Goal: Use online tool/utility: Utilize a website feature to perform a specific function

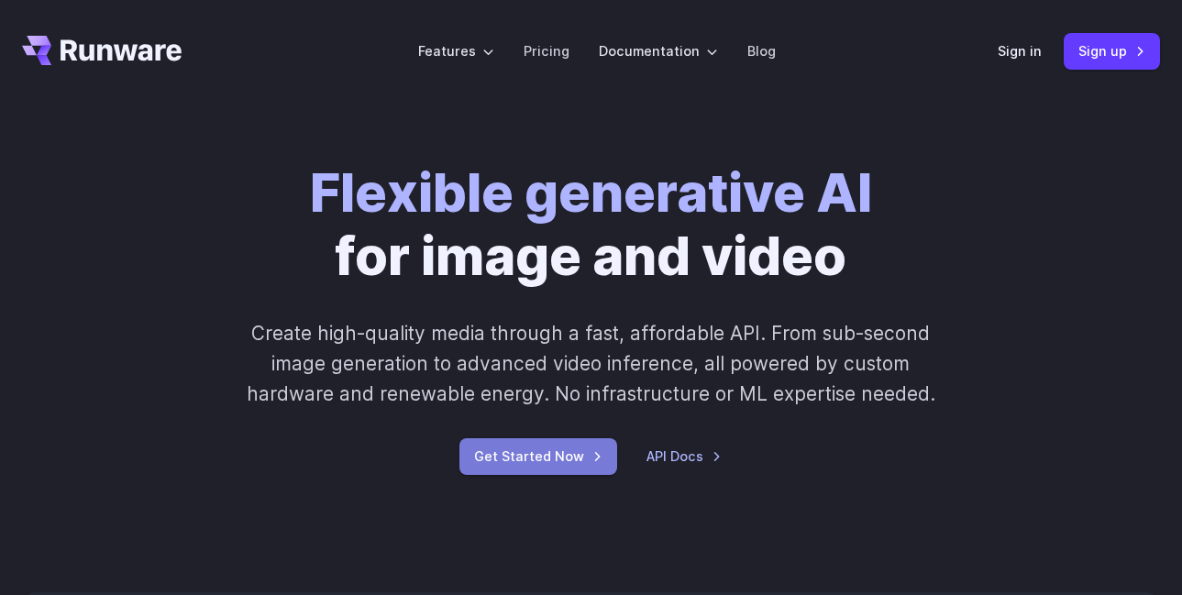
click at [567, 464] on link "Get Started Now" at bounding box center [538, 456] width 158 height 36
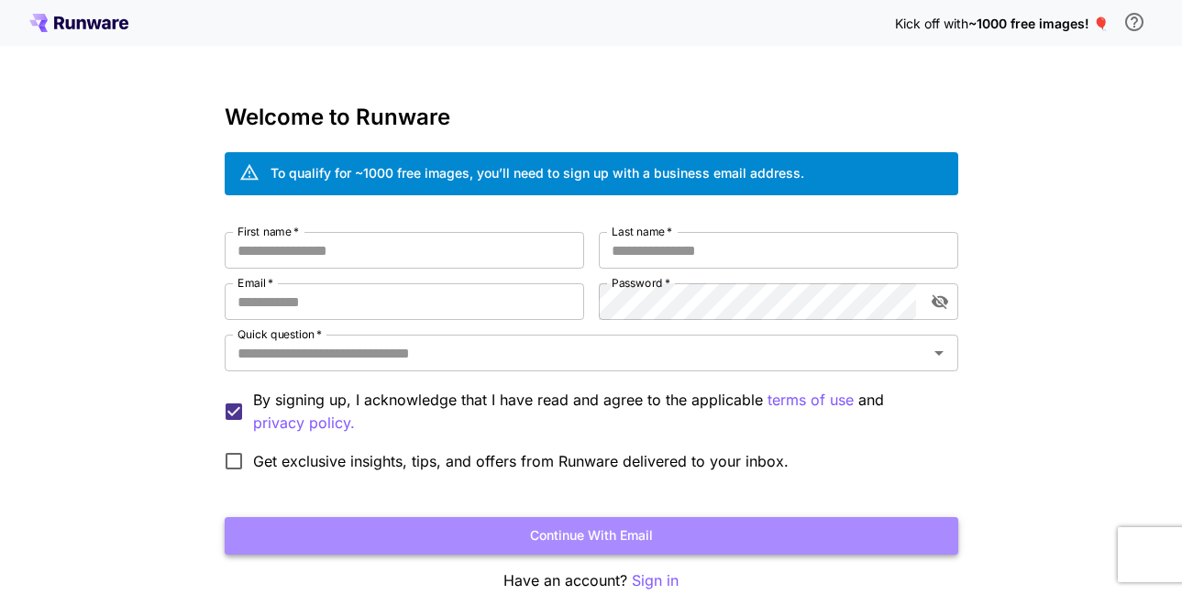
click at [541, 538] on button "Continue with email" at bounding box center [592, 536] width 734 height 38
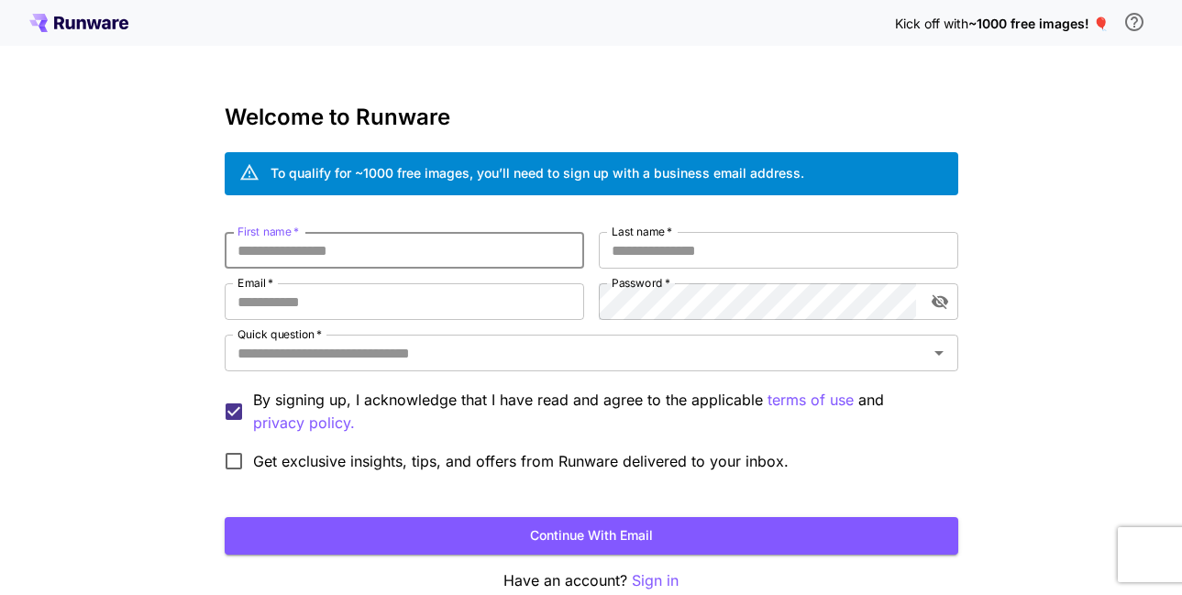
click at [459, 253] on input "First name   *" at bounding box center [405, 250] width 360 height 37
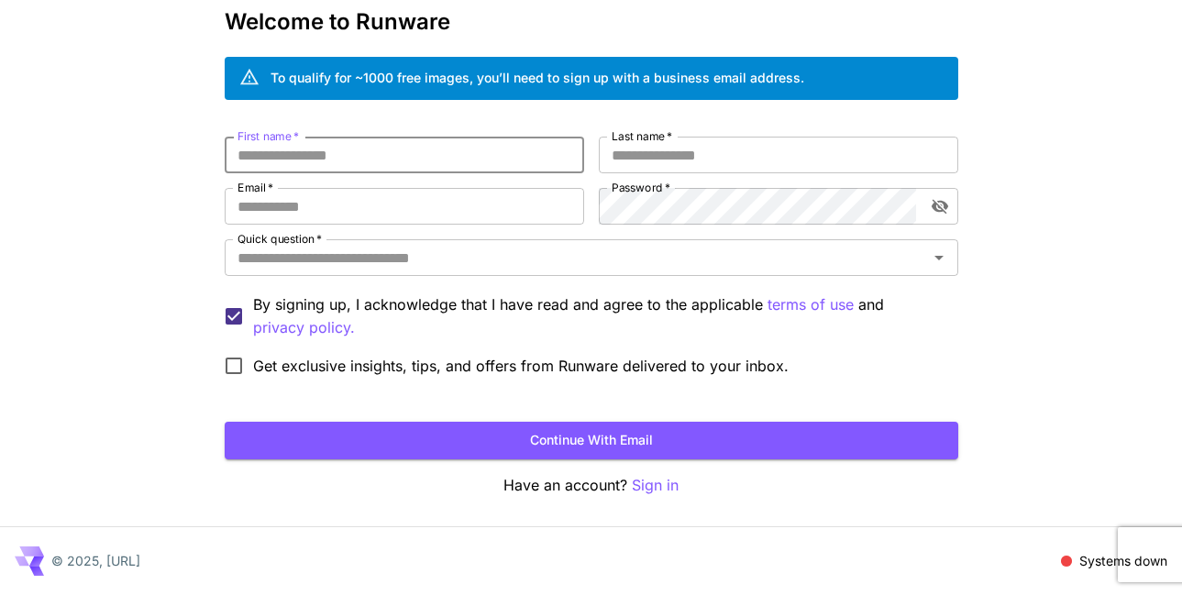
click at [497, 150] on input "First name   *" at bounding box center [405, 155] width 360 height 37
type input "**********"
click at [736, 150] on input "Last name   *" at bounding box center [779, 155] width 360 height 37
type input "**********"
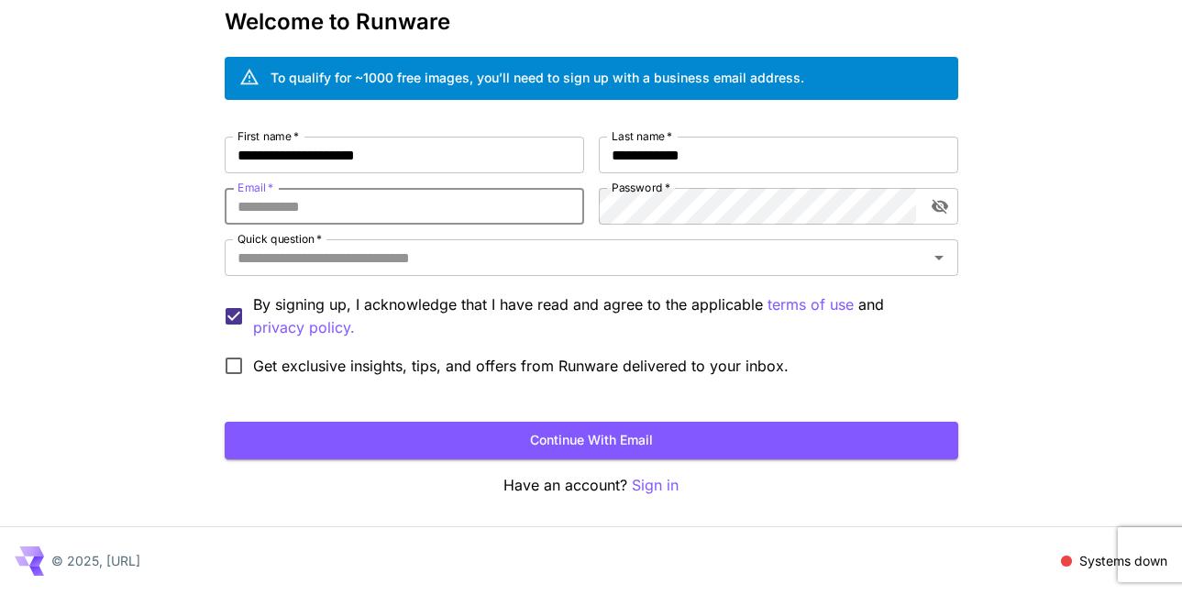
click at [465, 210] on input "Email   *" at bounding box center [405, 206] width 360 height 37
type input "**********"
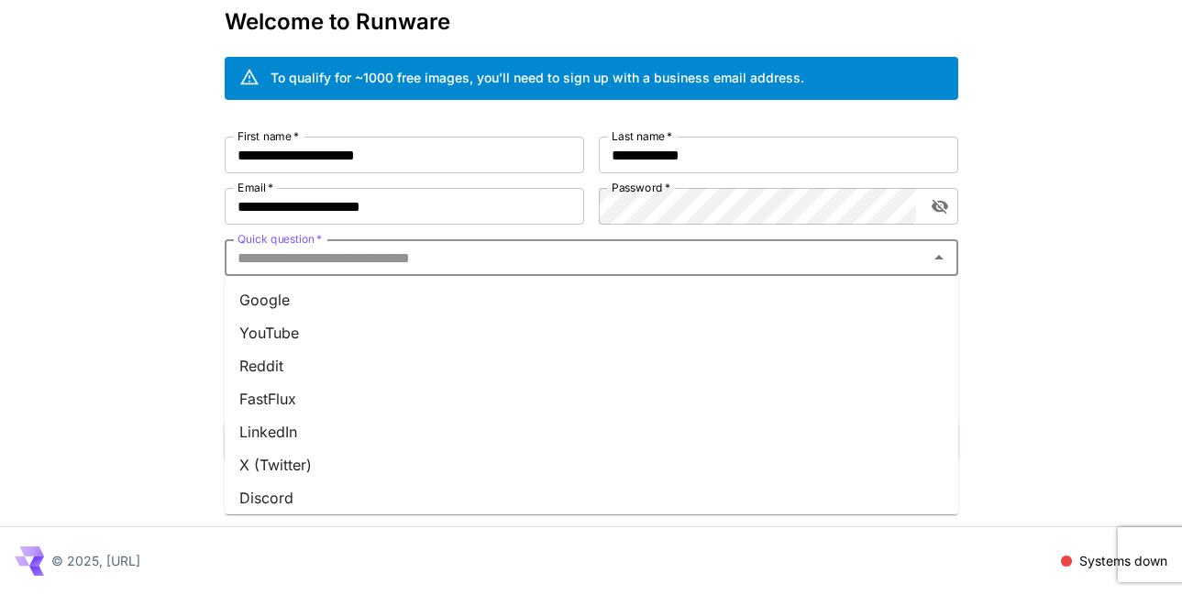
click at [606, 263] on input "Quick question   *" at bounding box center [576, 258] width 692 height 26
click at [282, 332] on li "YouTube" at bounding box center [592, 332] width 734 height 33
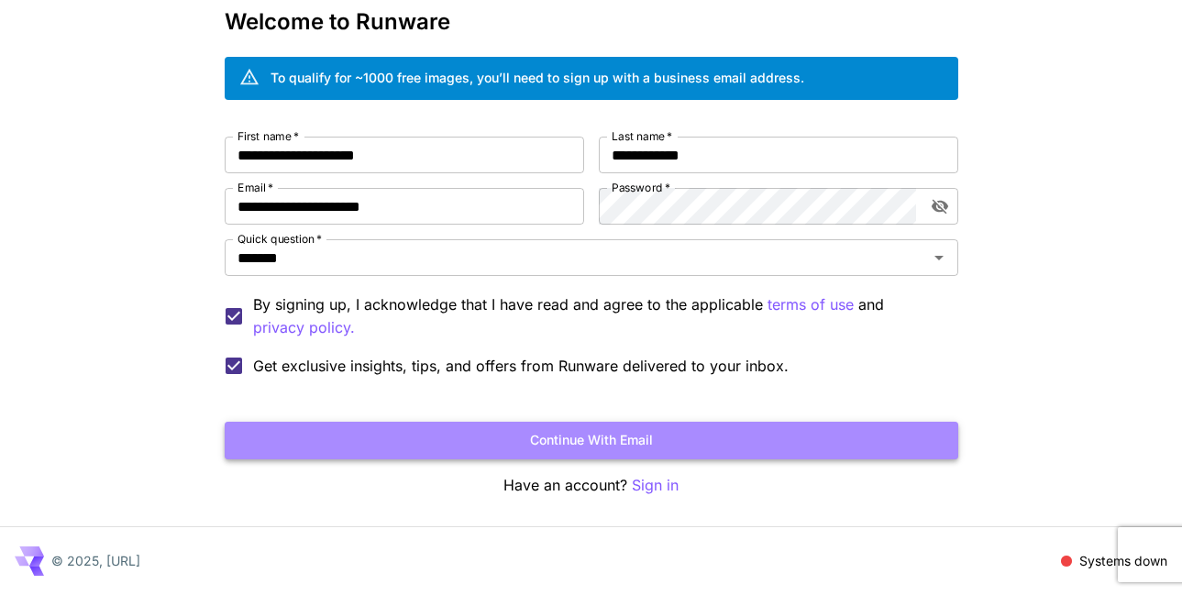
click at [463, 437] on button "Continue with email" at bounding box center [592, 441] width 734 height 38
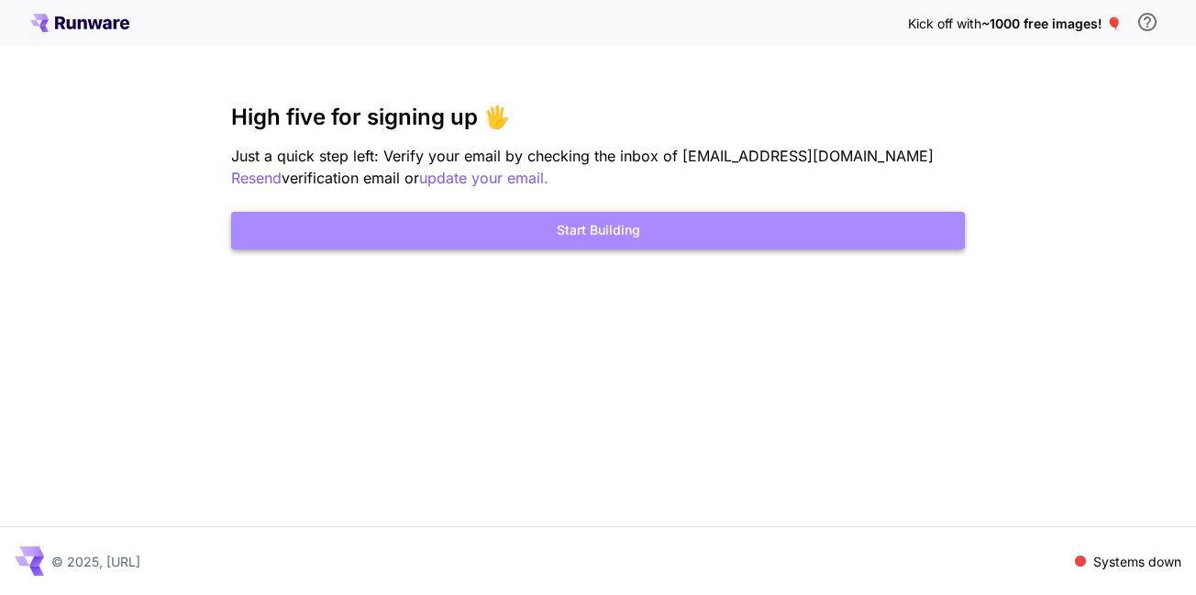
click at [698, 238] on button "Start Building" at bounding box center [598, 231] width 734 height 38
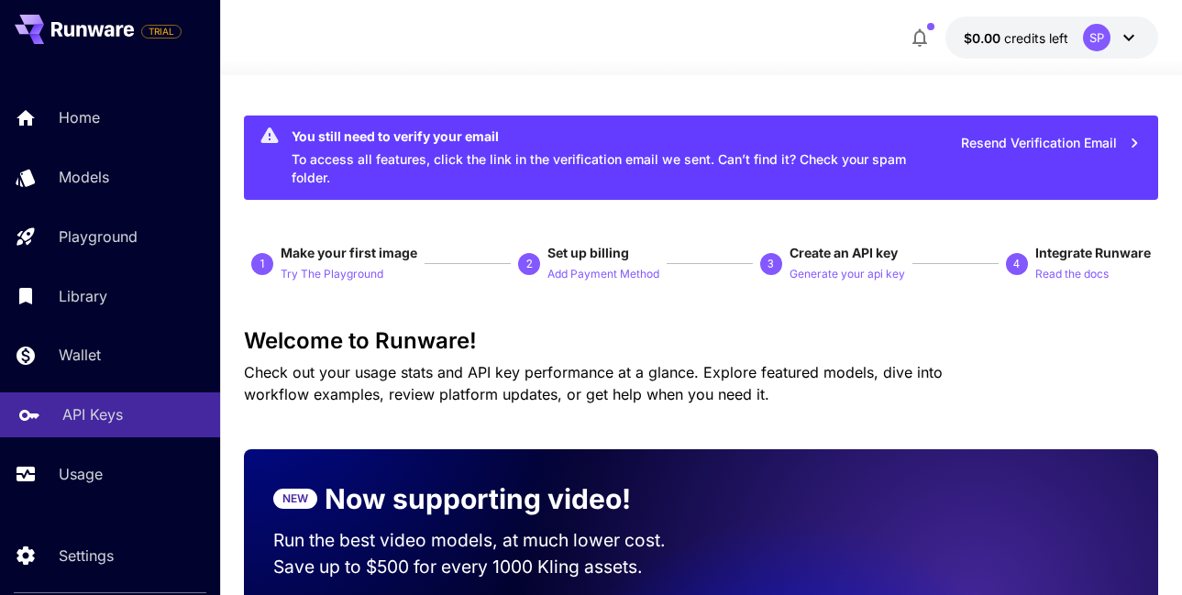
click at [93, 422] on p "API Keys" at bounding box center [92, 415] width 61 height 22
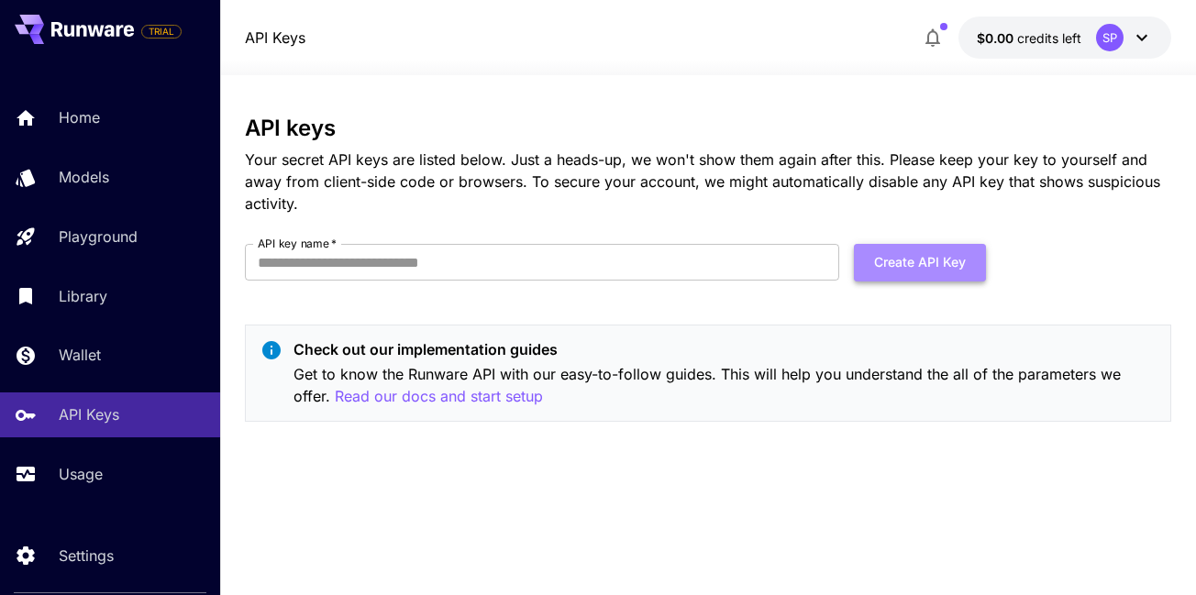
click at [914, 265] on button "Create API Key" at bounding box center [920, 263] width 132 height 38
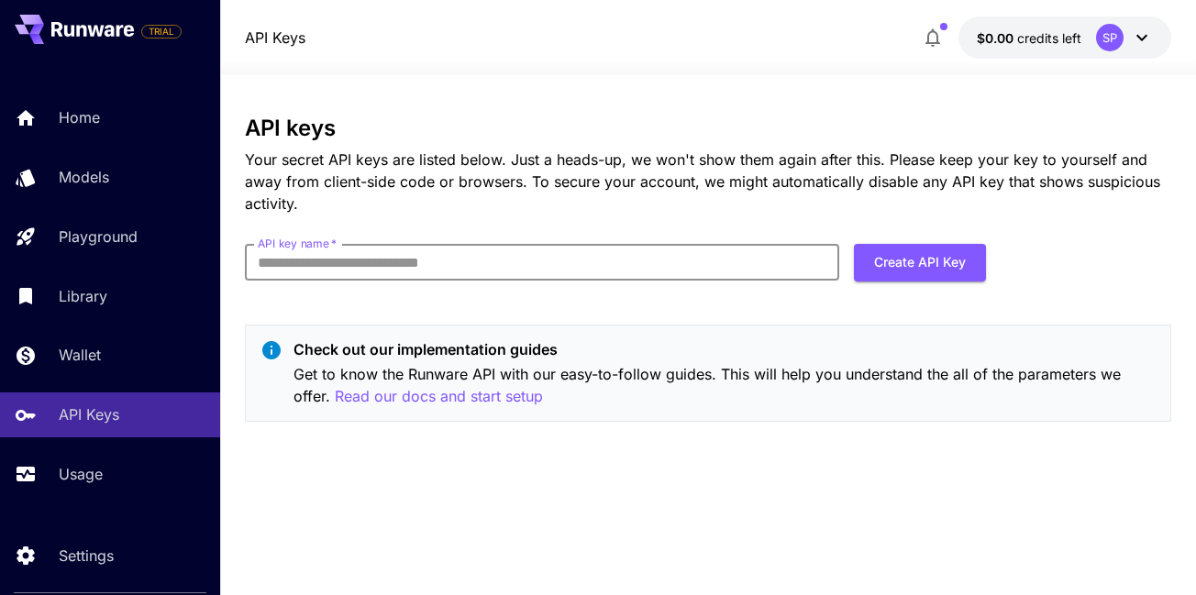
click at [706, 254] on input "API key name   *" at bounding box center [542, 262] width 595 height 37
type input "**********"
click at [900, 266] on button "Create API Key" at bounding box center [920, 263] width 132 height 38
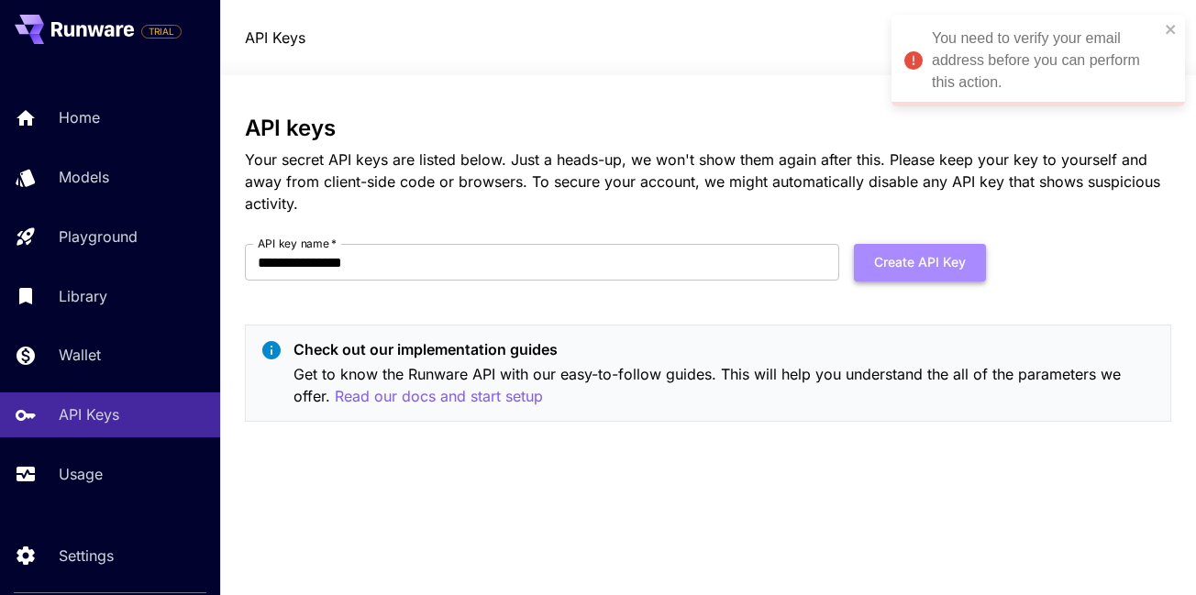
click at [893, 266] on button "Create API Key" at bounding box center [920, 263] width 132 height 38
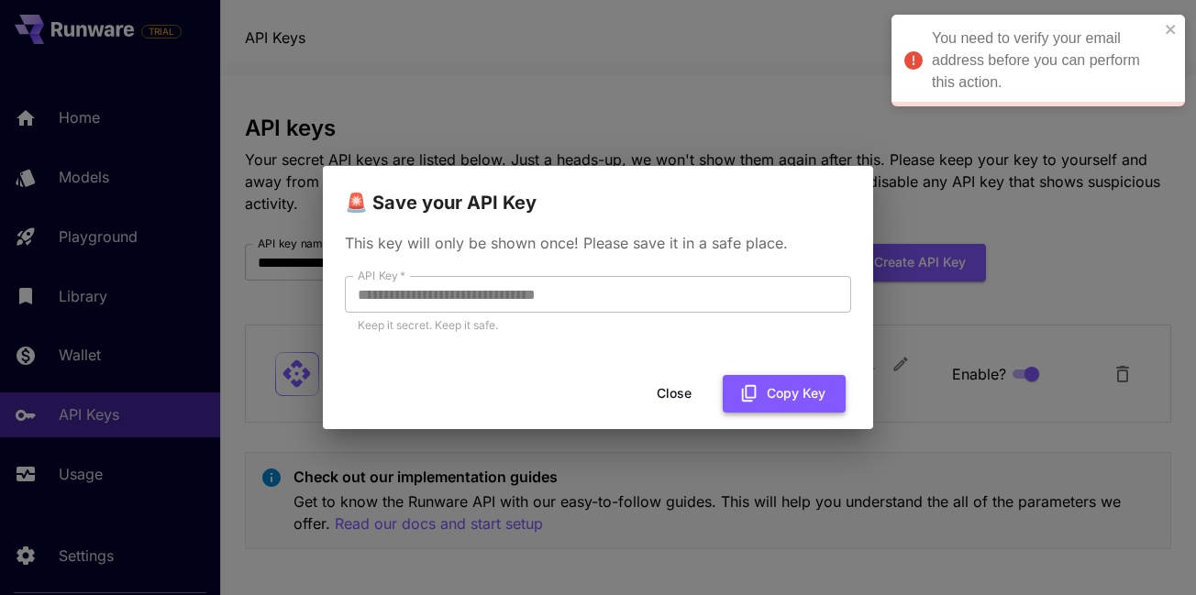
click at [765, 387] on button "Copy Key" at bounding box center [784, 394] width 123 height 38
click at [690, 395] on button "Close" at bounding box center [688, 394] width 83 height 38
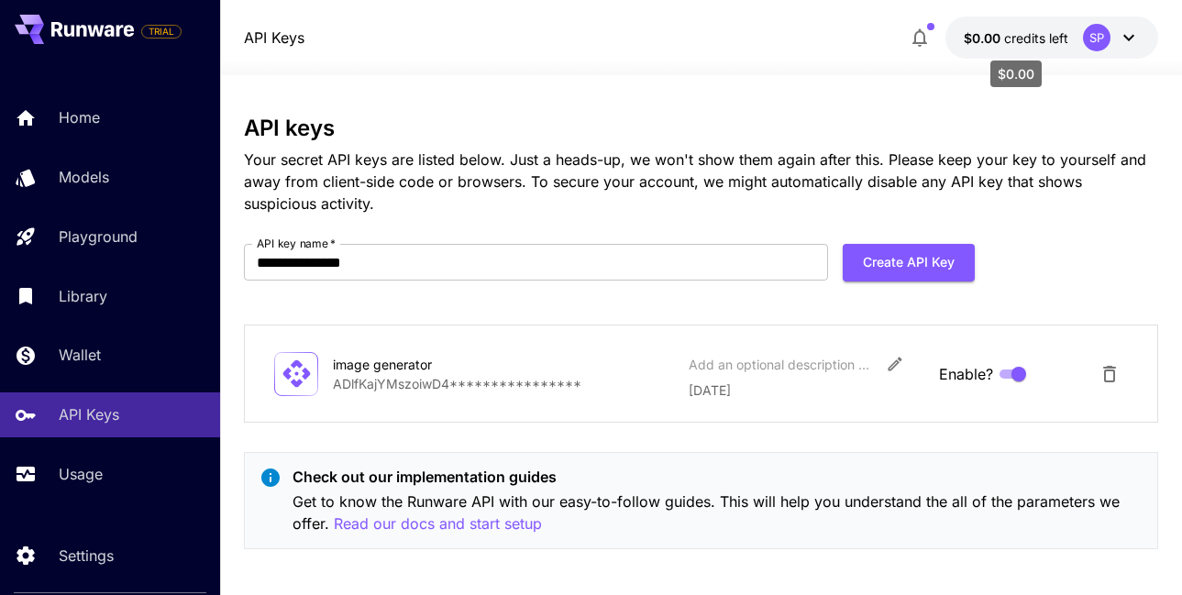
click at [1022, 41] on span "credits left" at bounding box center [1036, 38] width 64 height 16
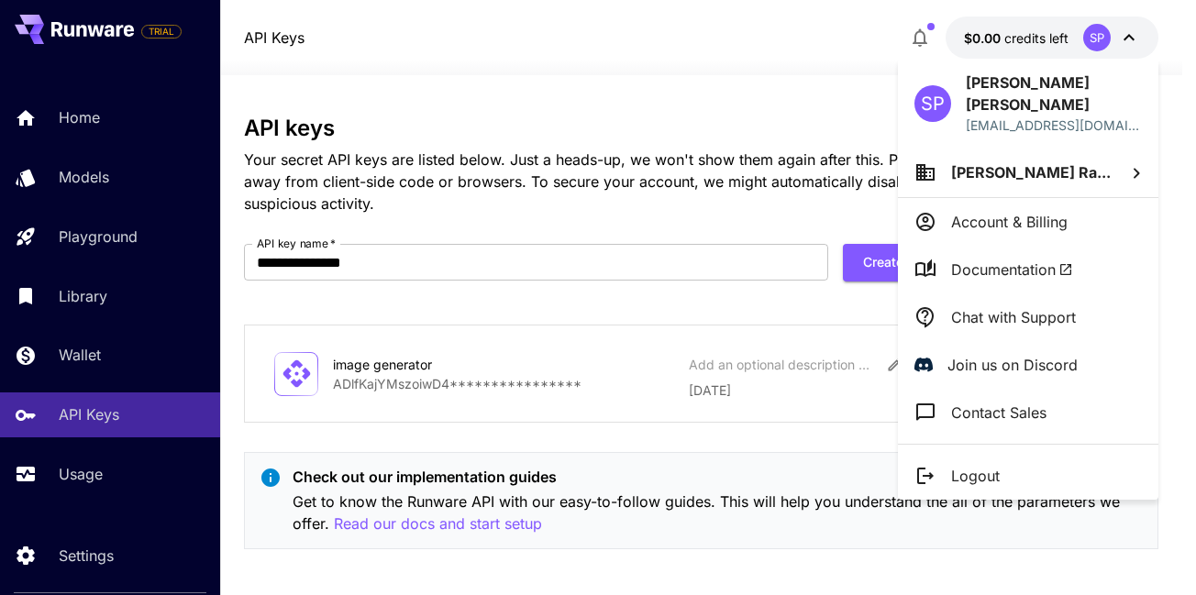
click at [834, 75] on div at bounding box center [598, 297] width 1196 height 595
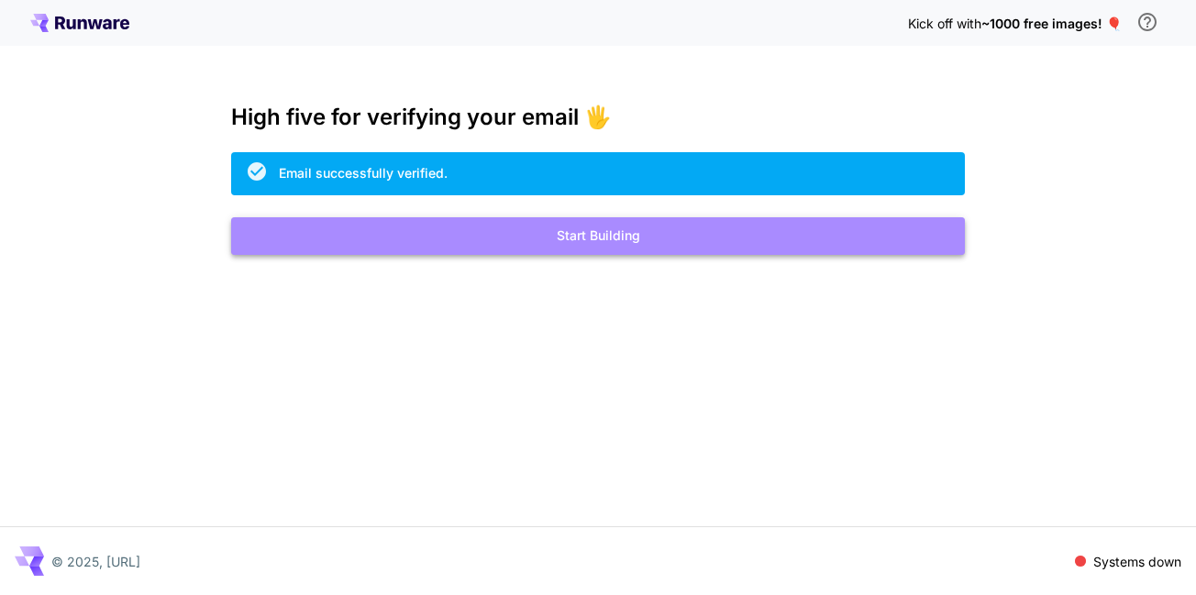
click at [692, 226] on button "Start Building" at bounding box center [598, 236] width 734 height 38
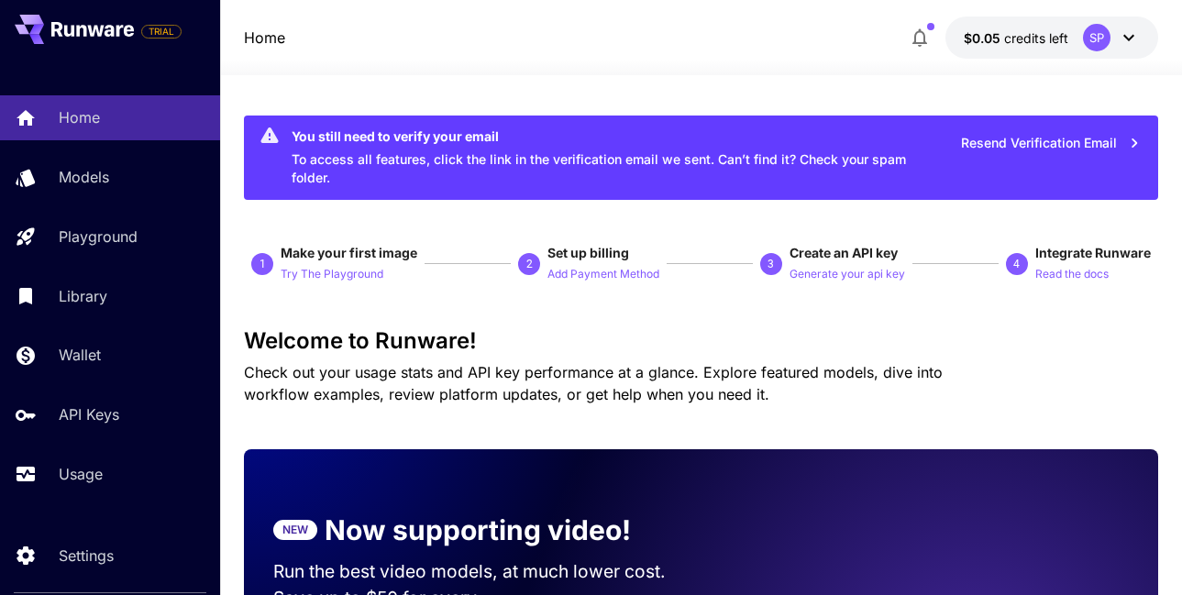
click at [79, 442] on div "Home Models Playground Library Wallet API Keys Usage" at bounding box center [110, 295] width 220 height 401
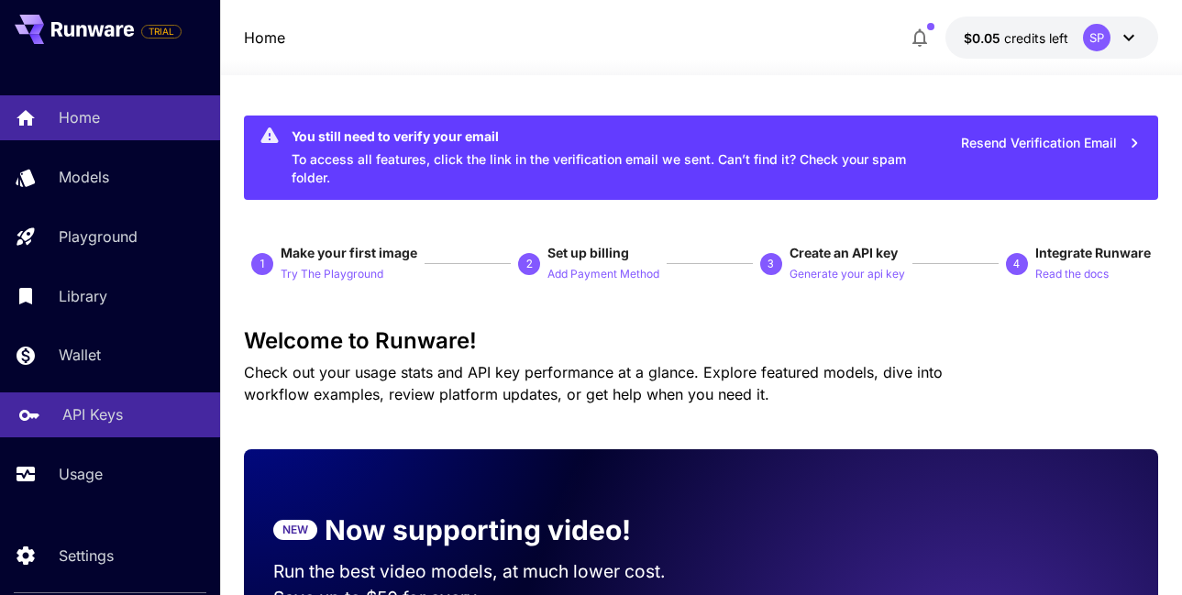
click at [91, 427] on link "API Keys" at bounding box center [110, 415] width 220 height 45
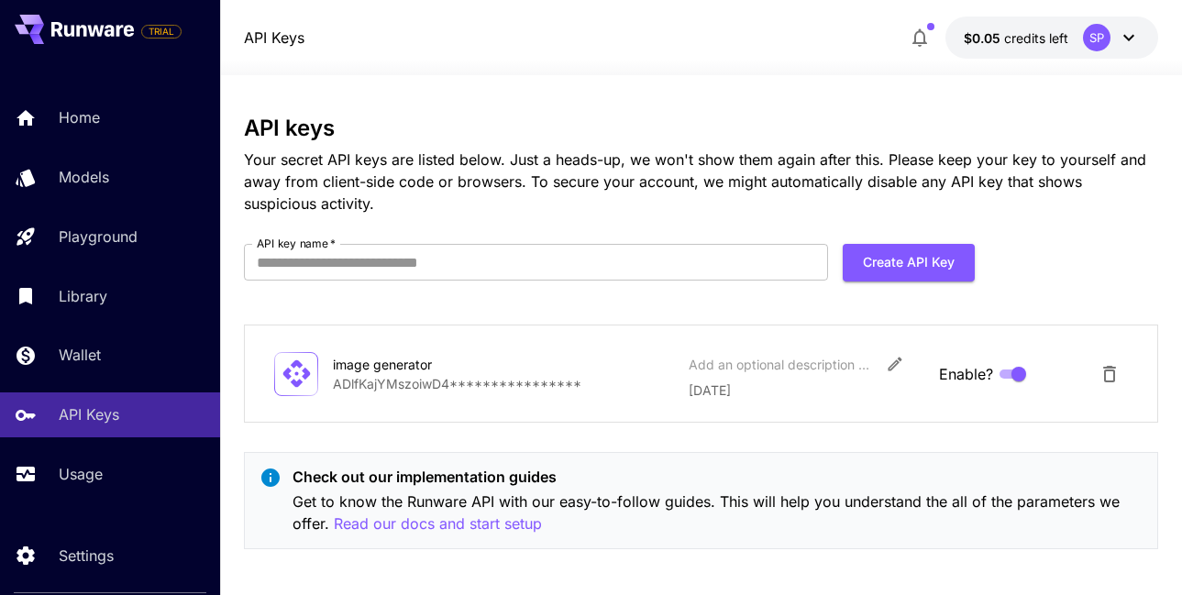
click at [1105, 37] on div "SP" at bounding box center [1097, 38] width 28 height 28
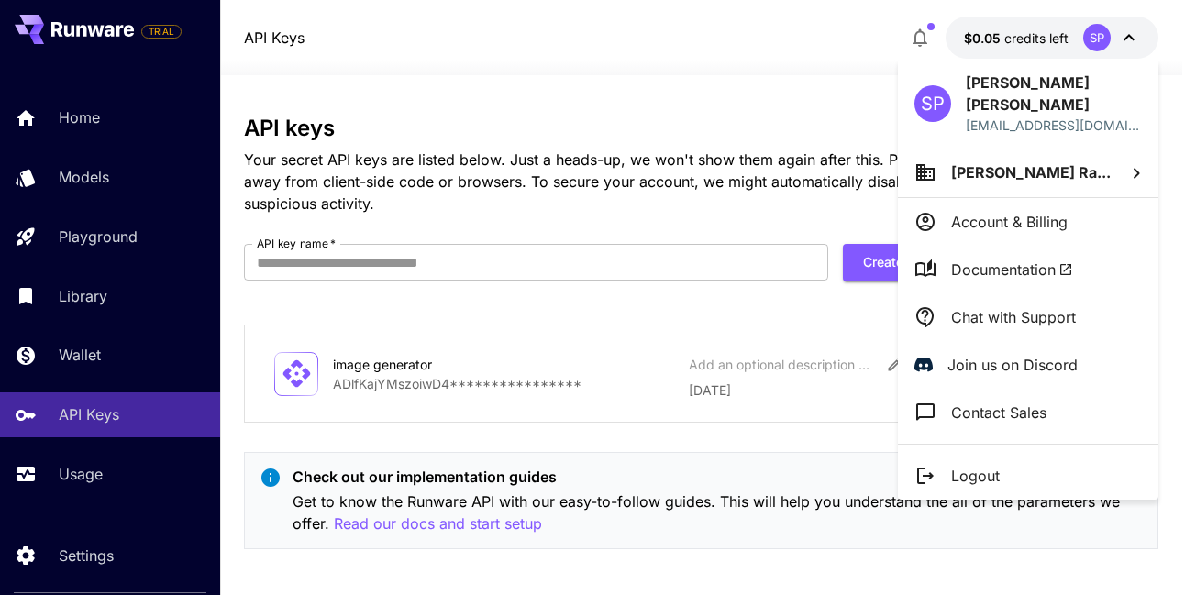
click at [867, 102] on div at bounding box center [598, 297] width 1196 height 595
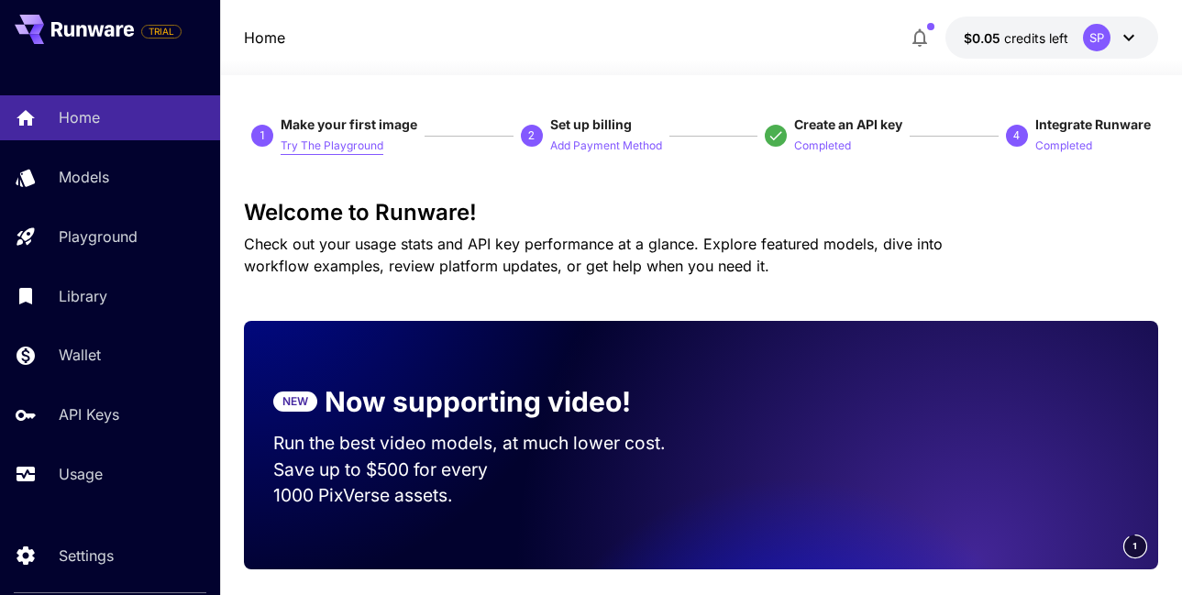
click at [332, 148] on p "Try The Playground" at bounding box center [332, 146] width 103 height 17
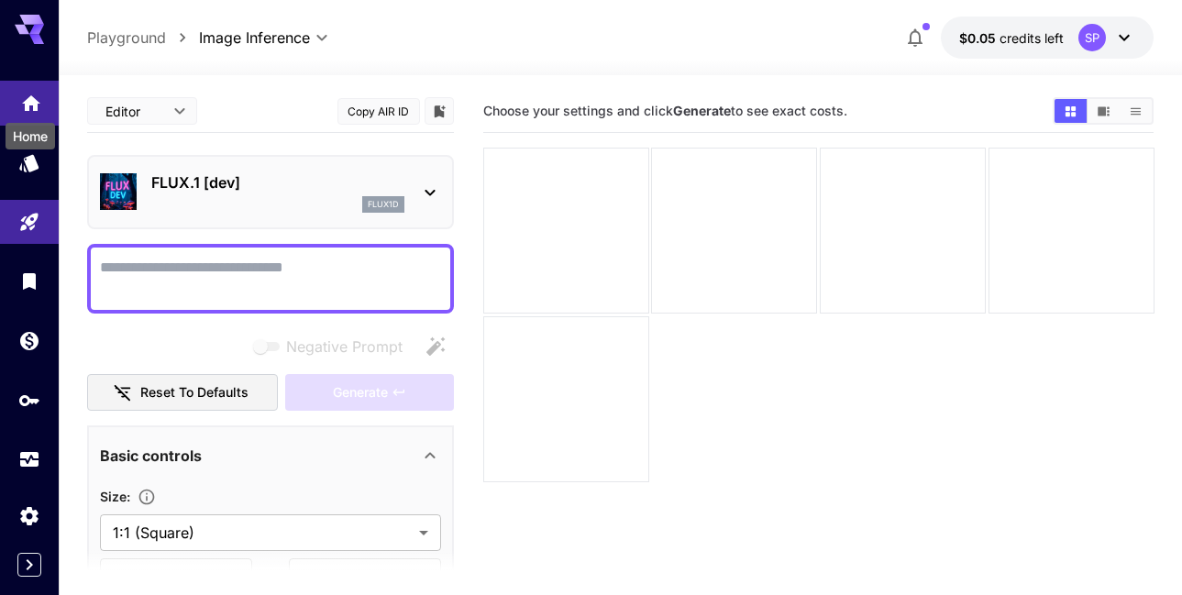
click at [38, 109] on icon "Home" at bounding box center [31, 98] width 22 height 22
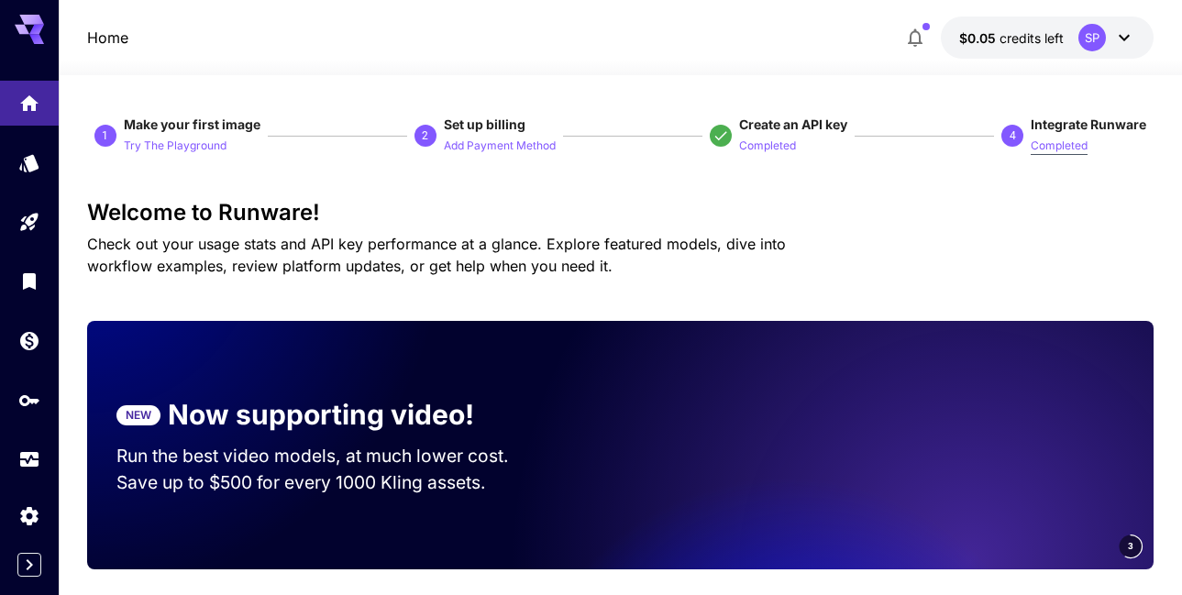
click at [1057, 145] on p "Completed" at bounding box center [1059, 146] width 57 height 17
click at [1079, 130] on span "Integrate Runware" at bounding box center [1089, 124] width 116 height 16
drag, startPoint x: 1008, startPoint y: 143, endPoint x: 1047, endPoint y: 146, distance: 39.5
click at [1047, 146] on span "4 Integrate Runware Completed" at bounding box center [1073, 136] width 145 height 40
click at [1047, 146] on p "Completed" at bounding box center [1059, 146] width 57 height 17
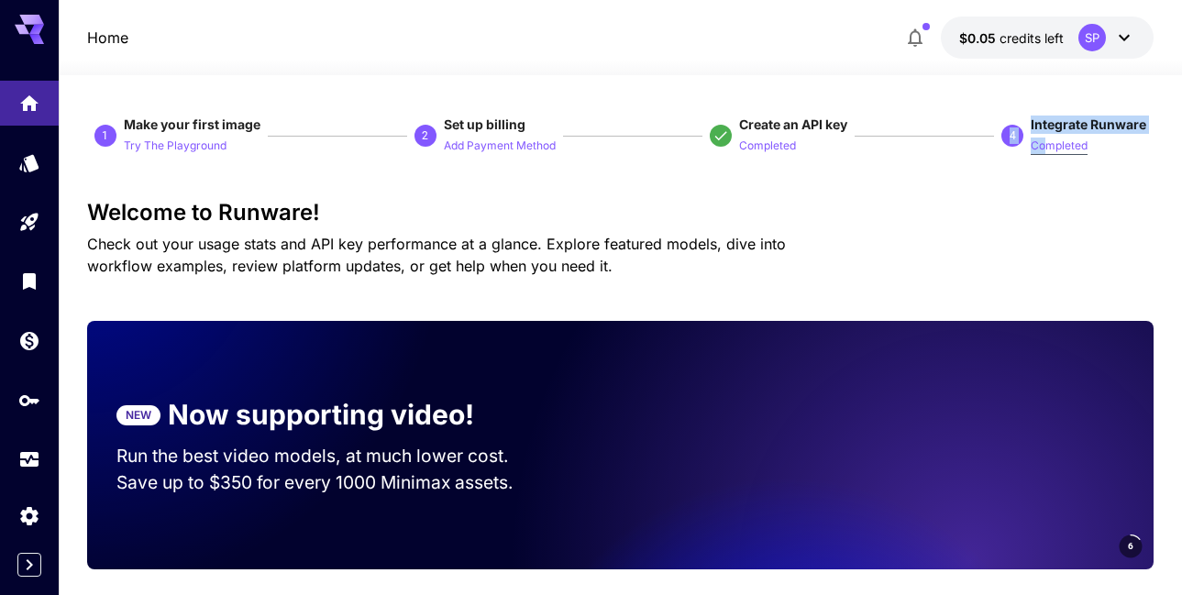
click at [1047, 146] on p "Completed" at bounding box center [1059, 146] width 57 height 17
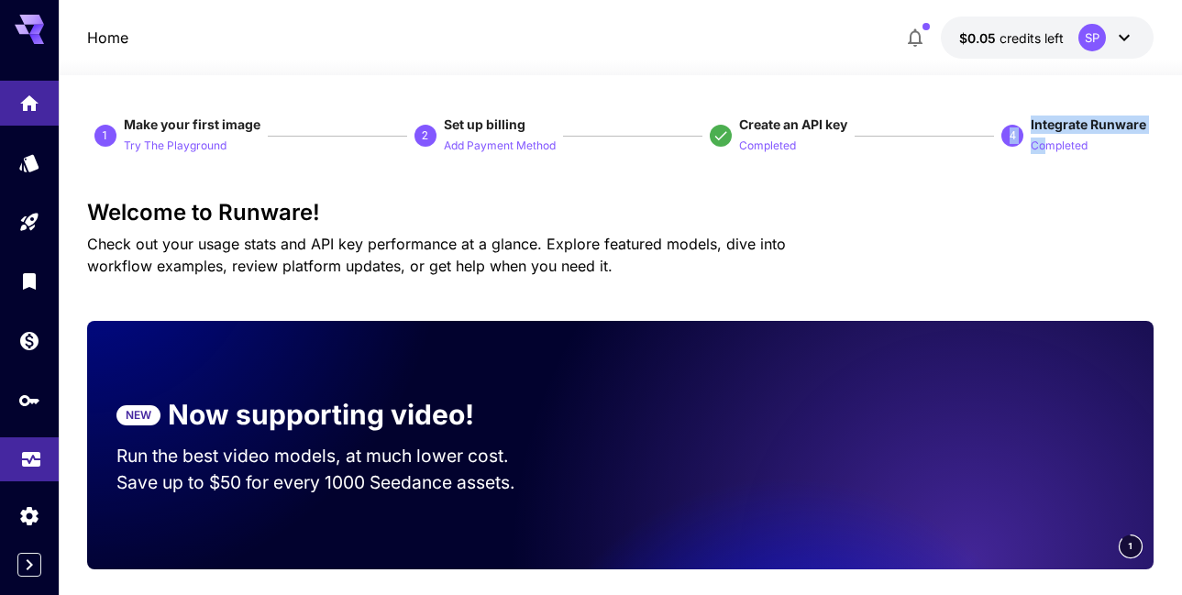
scroll to position [925, 0]
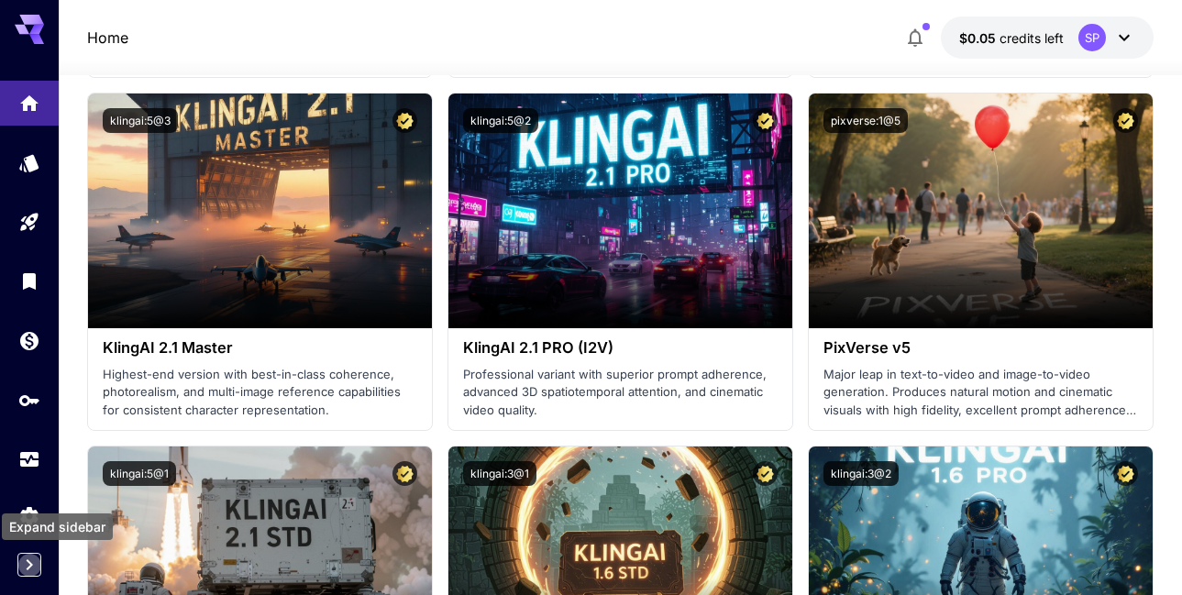
click at [30, 575] on icon "Expand sidebar" at bounding box center [29, 565] width 22 height 22
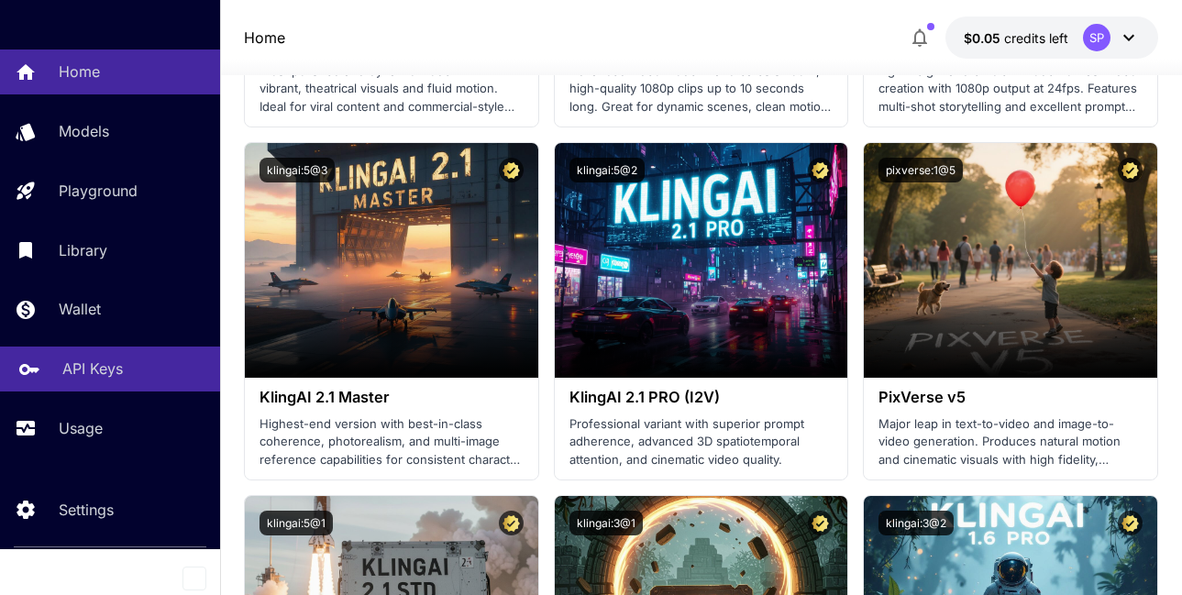
scroll to position [0, 0]
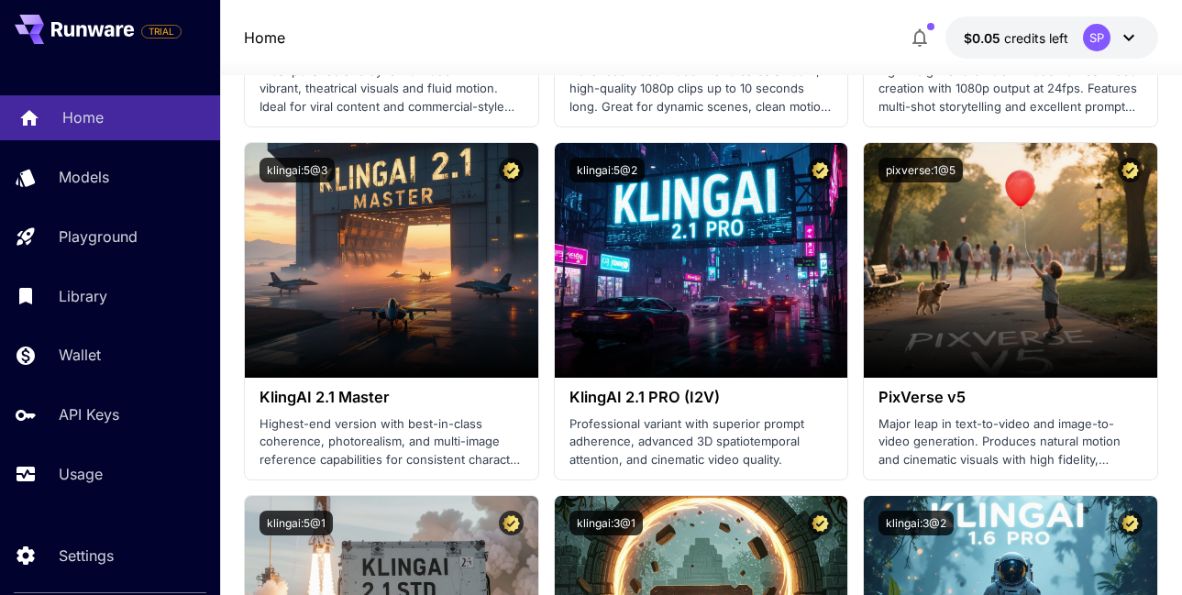
click at [162, 122] on div "Home" at bounding box center [133, 117] width 143 height 22
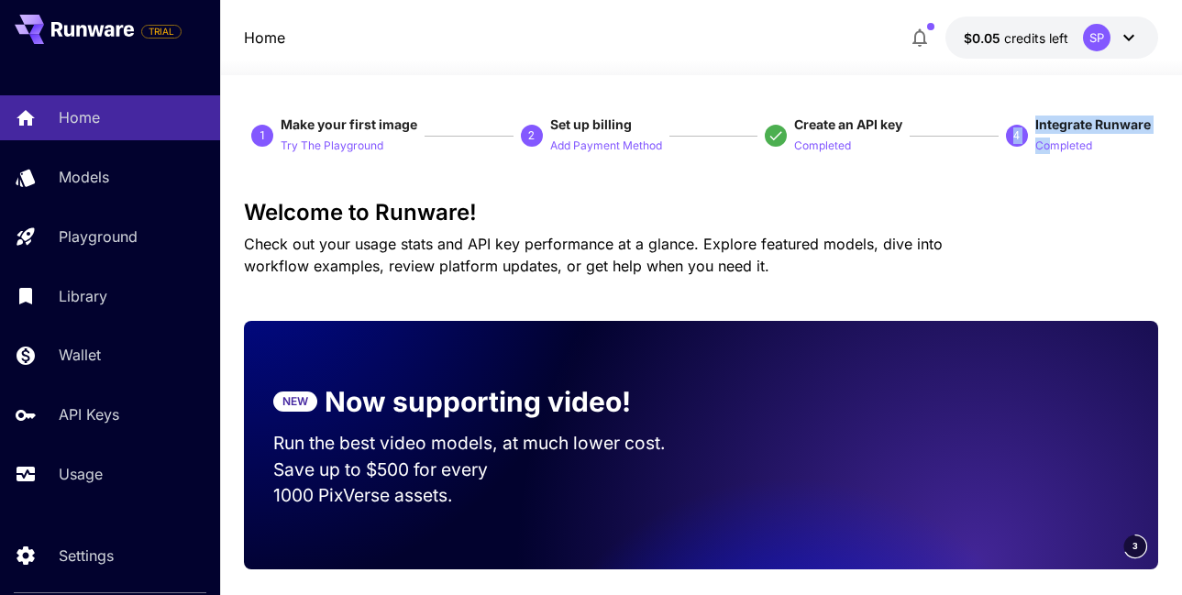
click at [1108, 52] on button "$0.05 credits left SP" at bounding box center [1052, 38] width 213 height 42
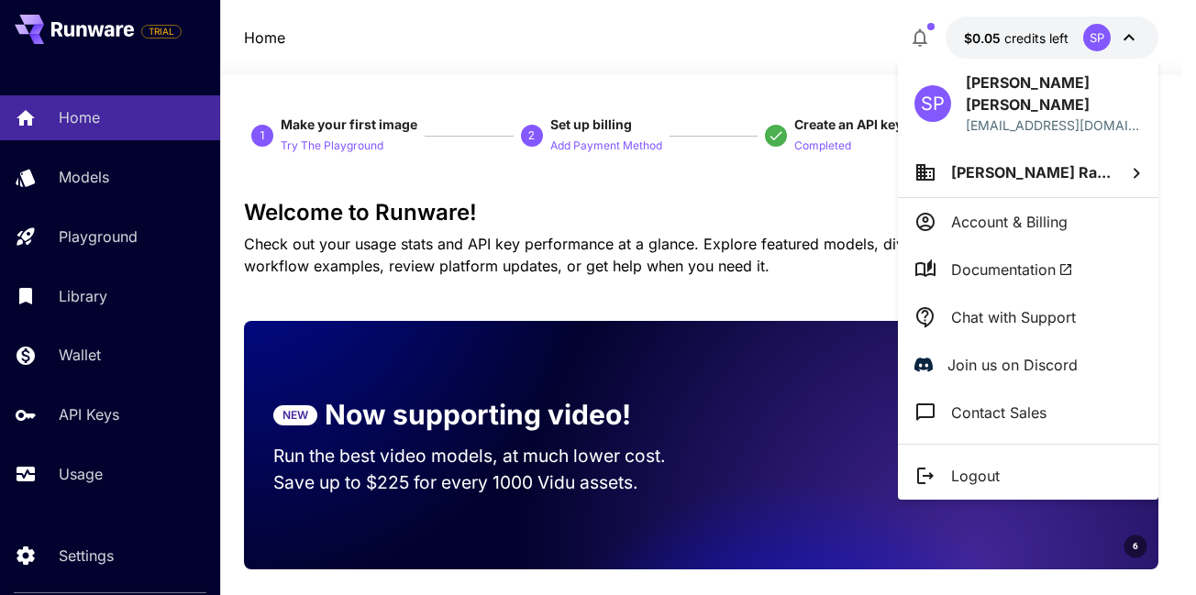
click at [692, 177] on div at bounding box center [598, 297] width 1196 height 595
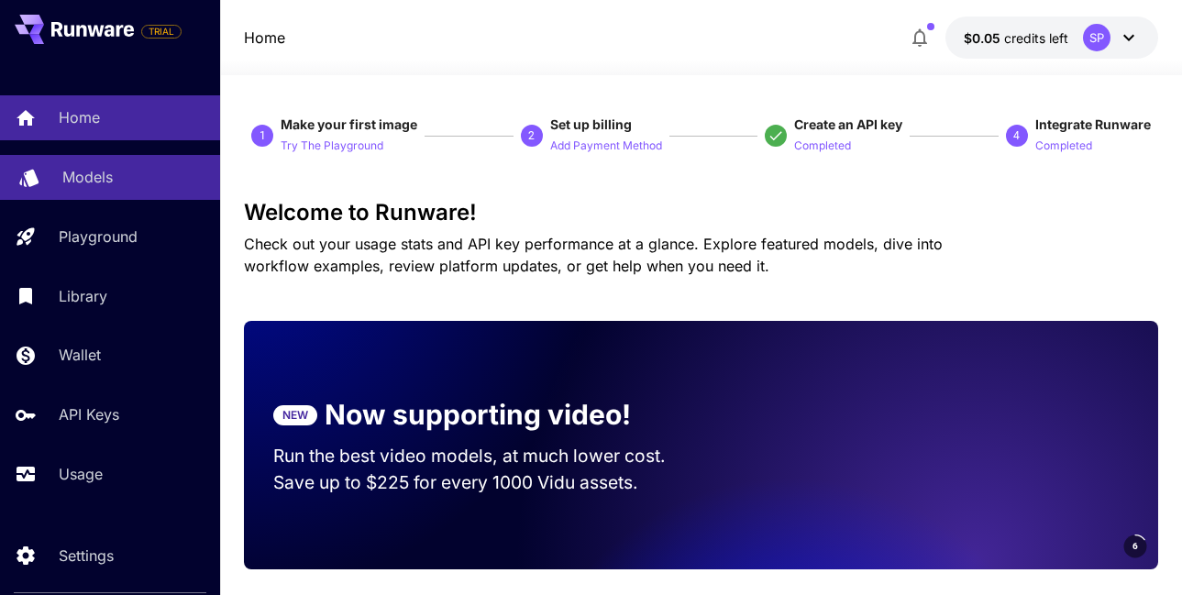
click at [139, 165] on link "Models" at bounding box center [110, 177] width 220 height 45
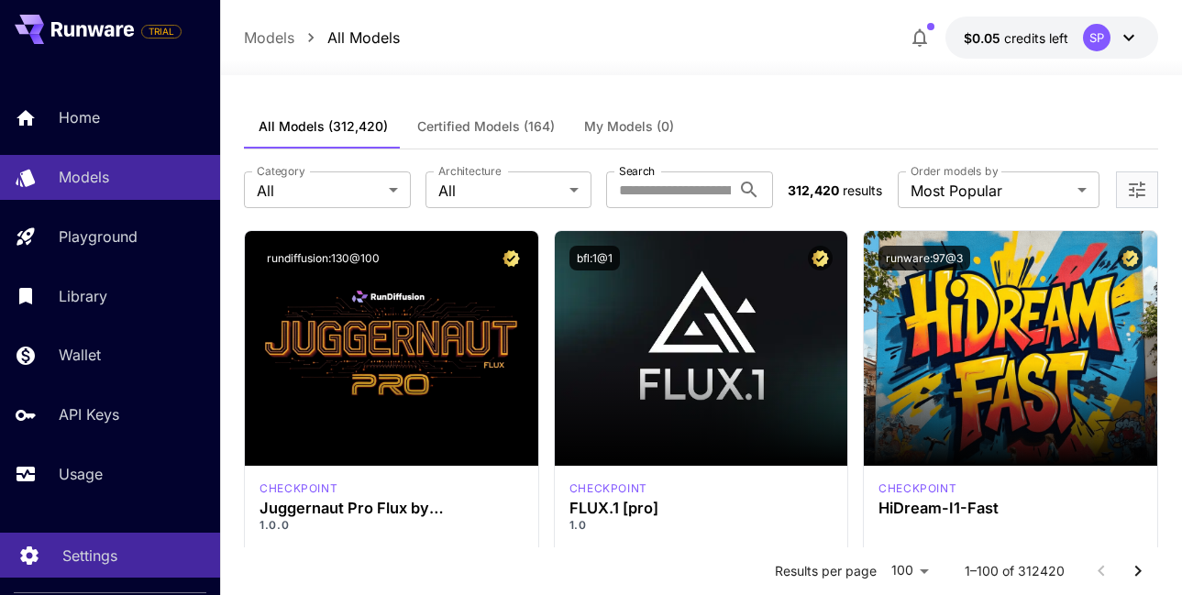
click at [78, 561] on p "Settings" at bounding box center [89, 556] width 55 height 22
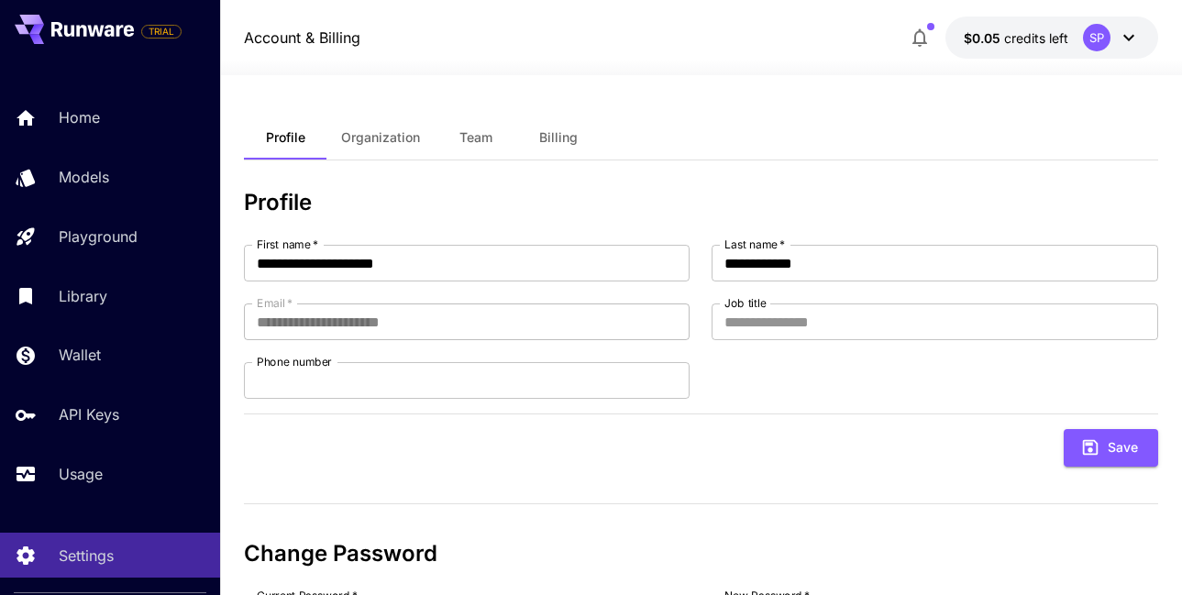
click at [179, 94] on div "Home Models Playground Library Wallet API Keys Usage" at bounding box center [110, 296] width 220 height 474
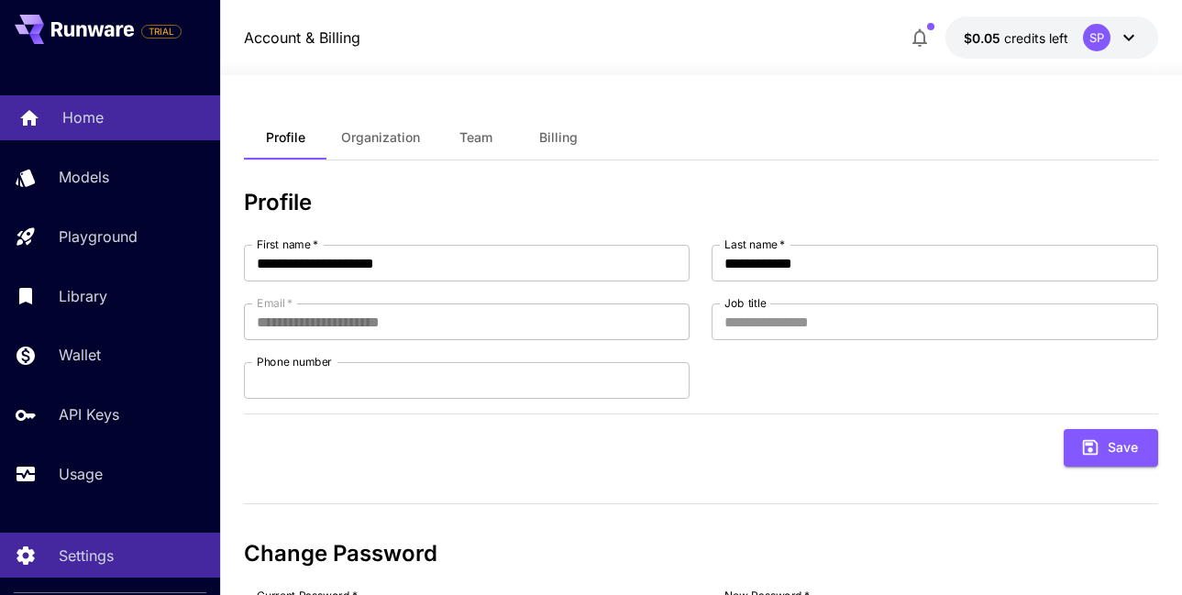
click at [164, 103] on link "Home" at bounding box center [110, 117] width 220 height 45
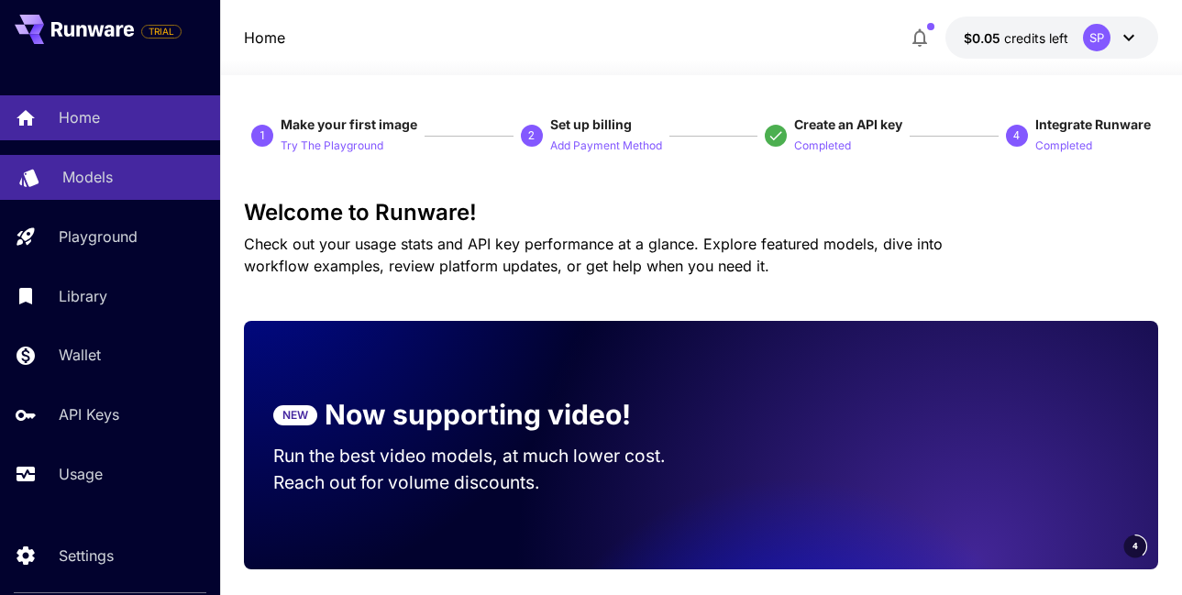
click at [116, 185] on div "Models" at bounding box center [133, 177] width 143 height 22
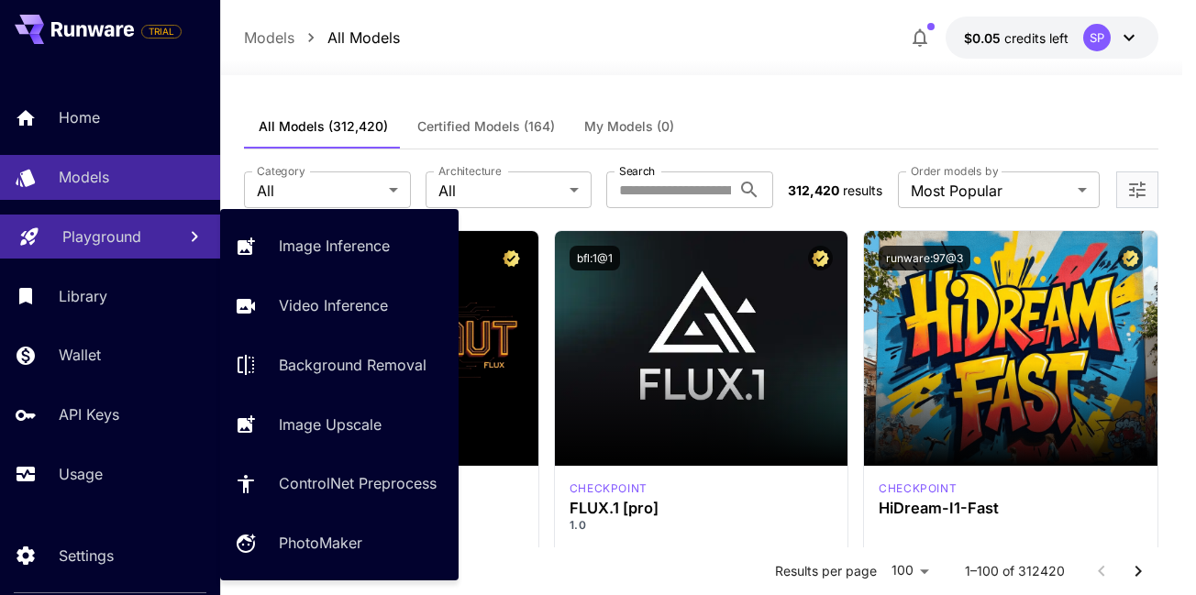
click at [114, 235] on p "Playground" at bounding box center [101, 237] width 79 height 22
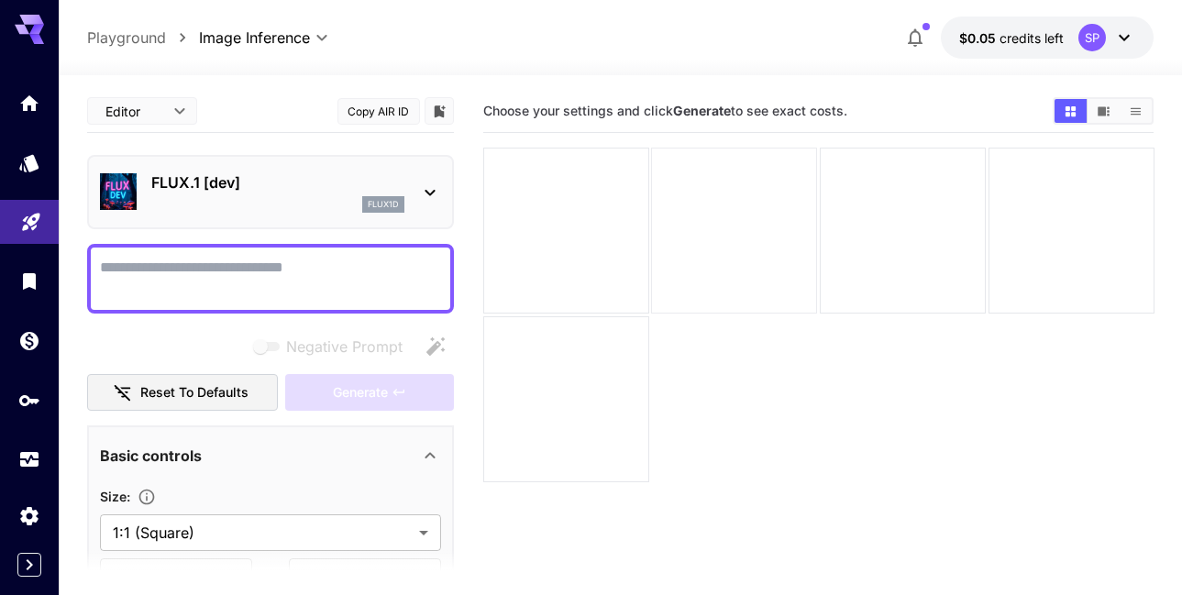
click at [798, 238] on div at bounding box center [734, 231] width 166 height 166
click at [615, 279] on div at bounding box center [566, 231] width 166 height 166
click at [1079, 36] on div "SP" at bounding box center [1093, 38] width 28 height 28
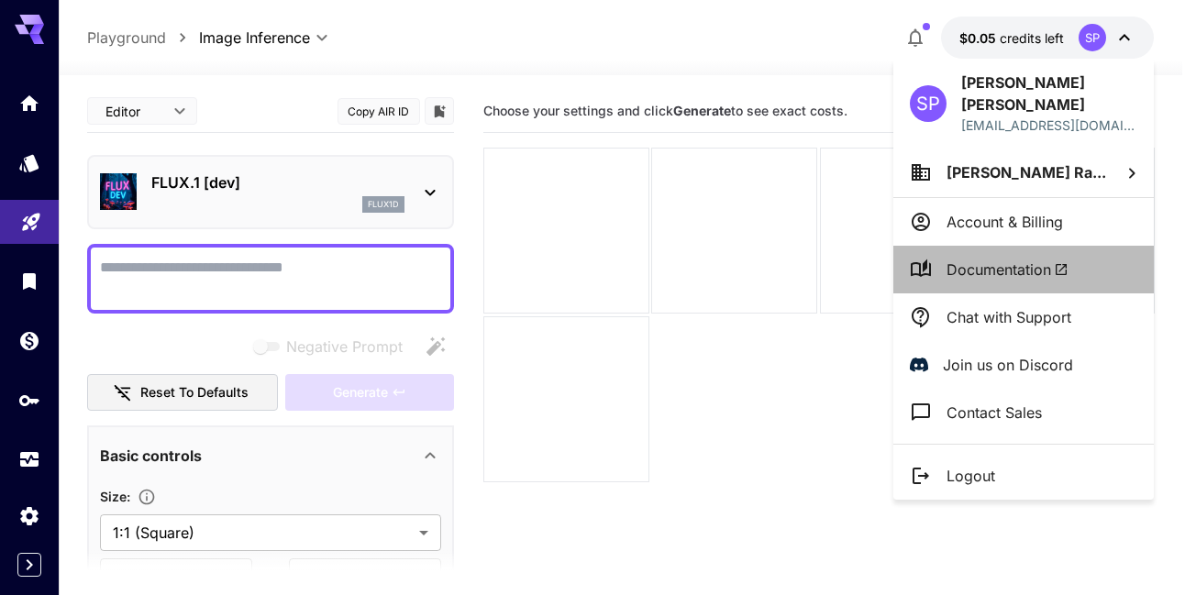
click at [1010, 274] on span "Documentation" at bounding box center [1007, 270] width 122 height 22
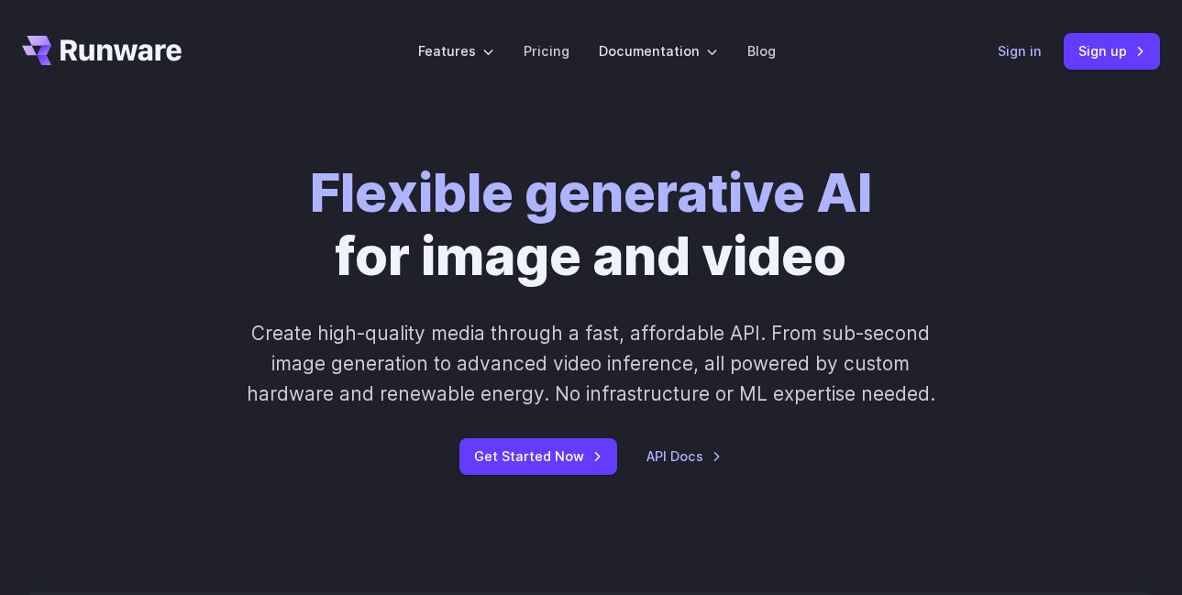
click at [1009, 57] on link "Sign in" at bounding box center [1020, 50] width 44 height 21
click at [574, 448] on link "Get Started Now" at bounding box center [538, 456] width 158 height 36
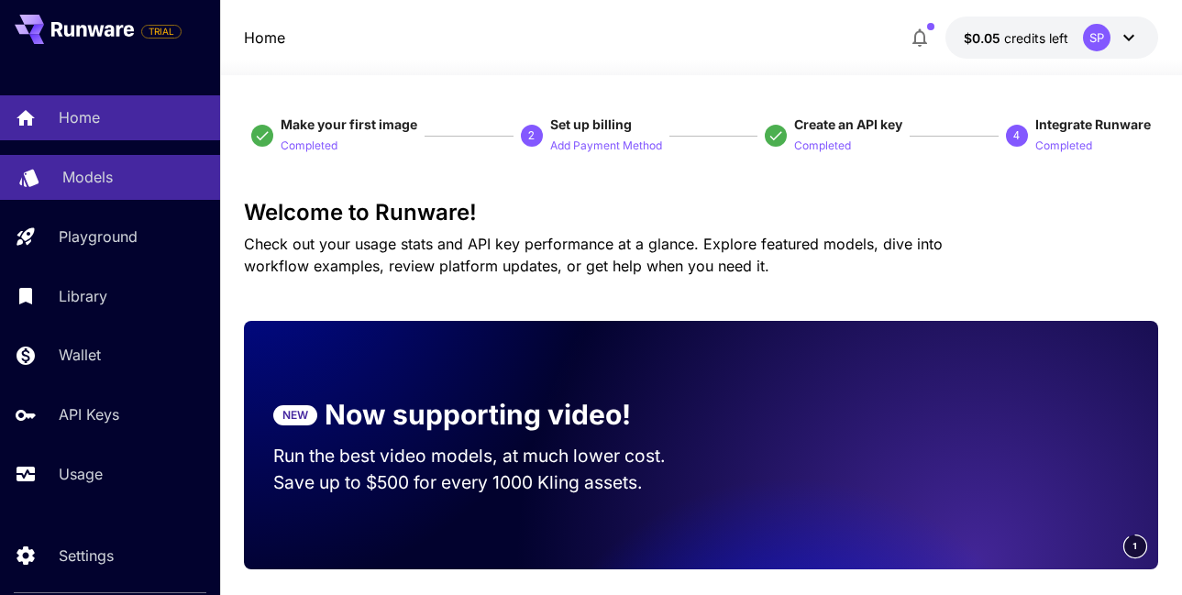
click at [126, 190] on link "Models" at bounding box center [110, 177] width 220 height 45
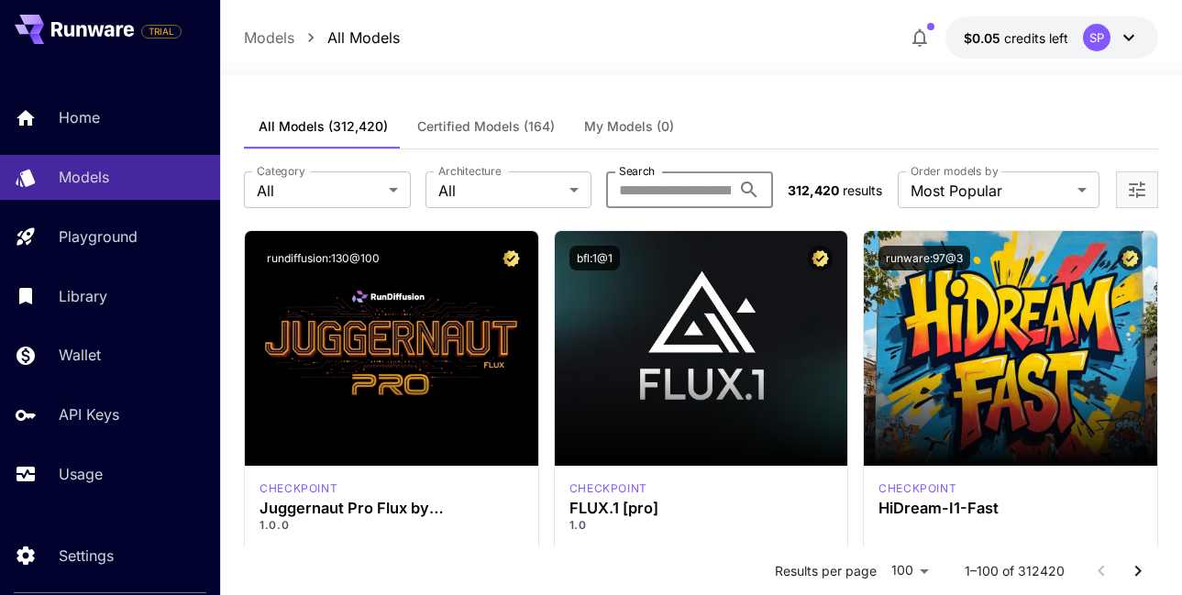
click at [671, 183] on input "Search" at bounding box center [668, 190] width 124 height 37
type input "****"
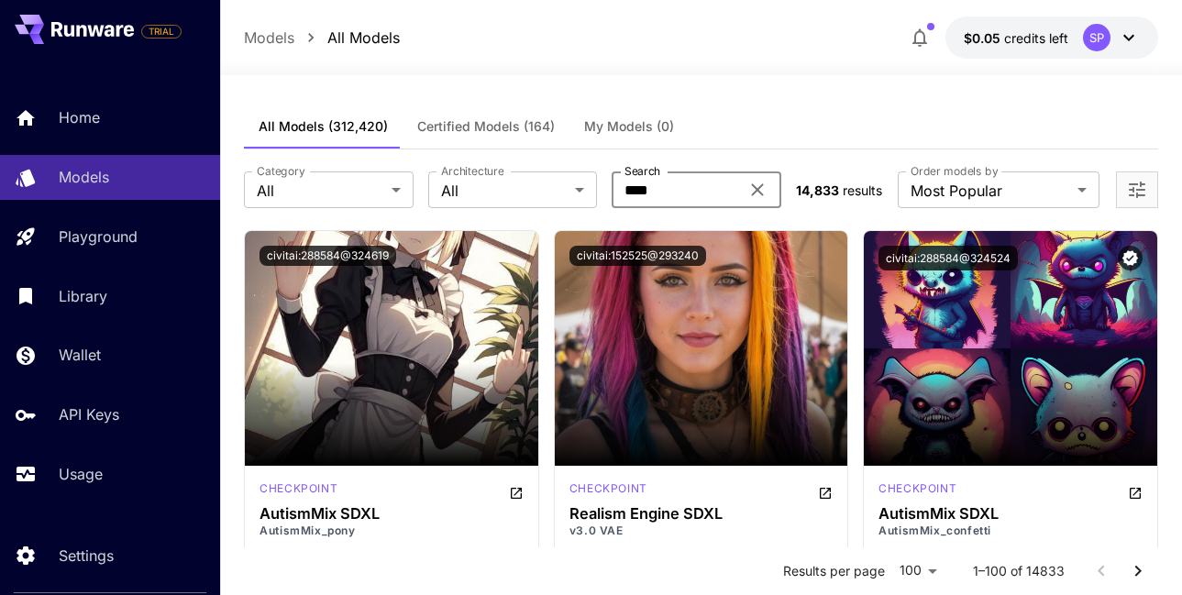
click at [676, 194] on input "****" at bounding box center [675, 190] width 127 height 37
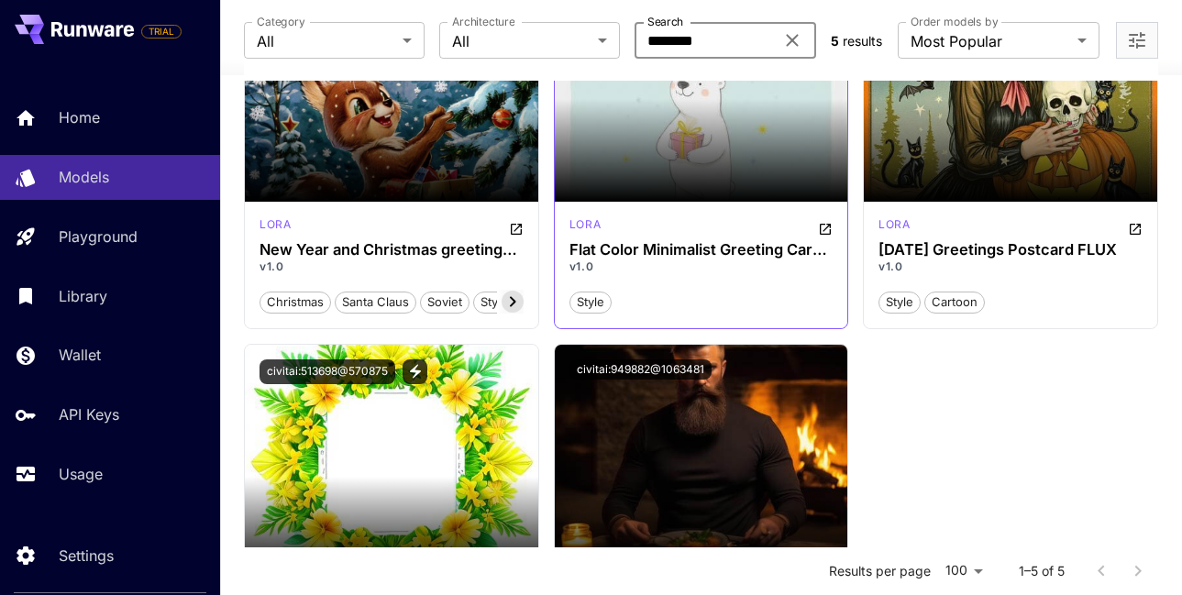
scroll to position [250, 0]
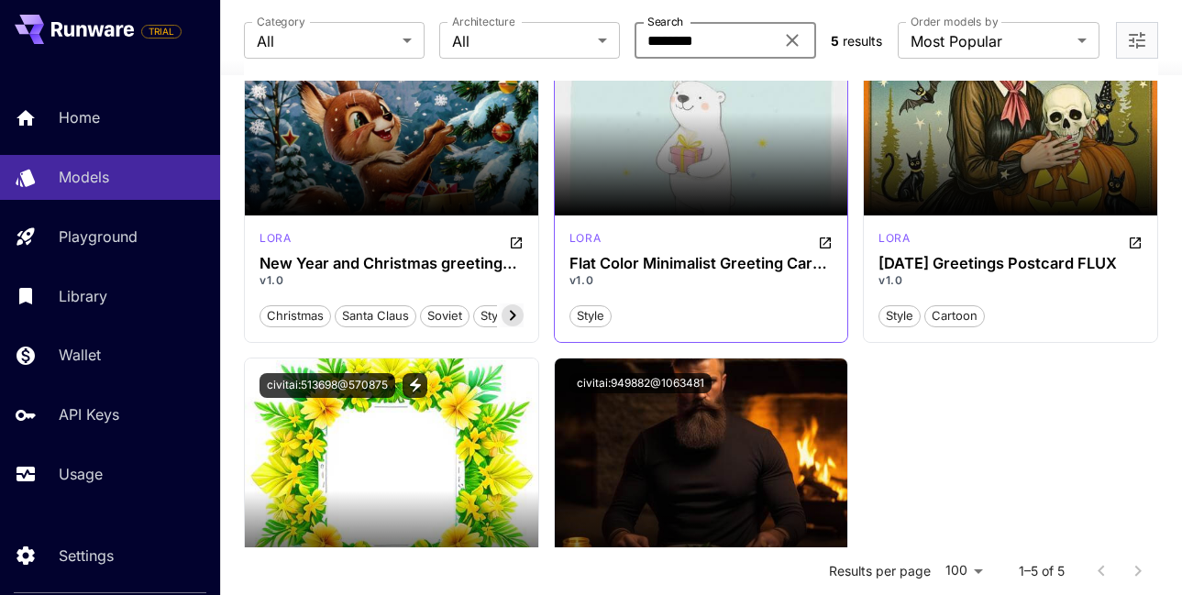
type input "********"
click at [697, 248] on div "lora" at bounding box center [702, 241] width 264 height 22
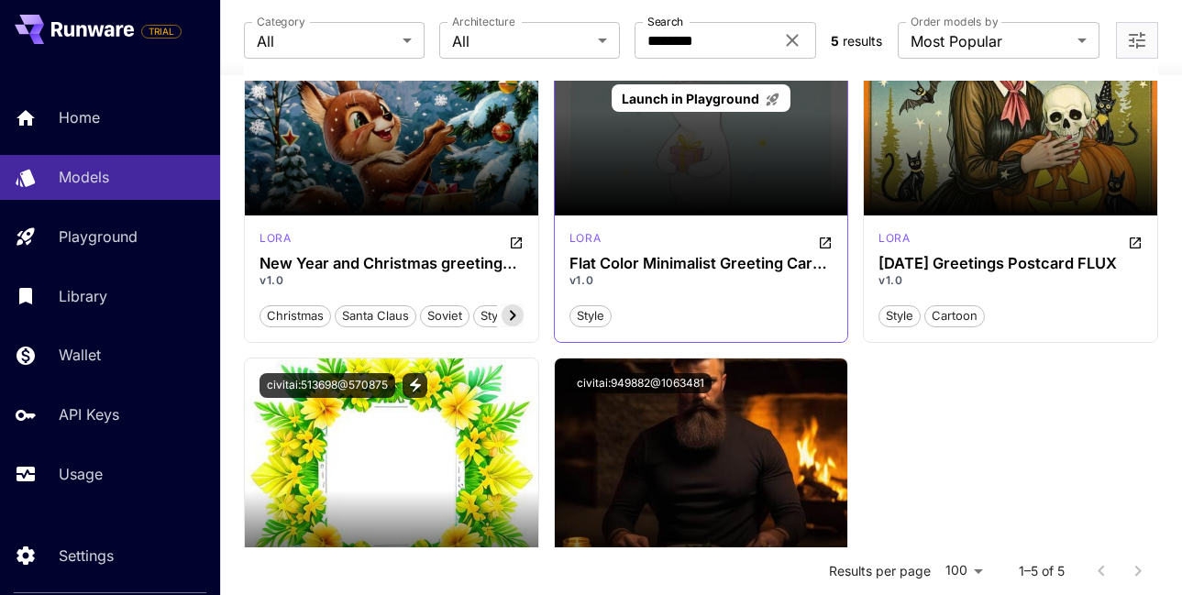
click at [712, 159] on div "Launch in Playground" at bounding box center [701, 98] width 293 height 235
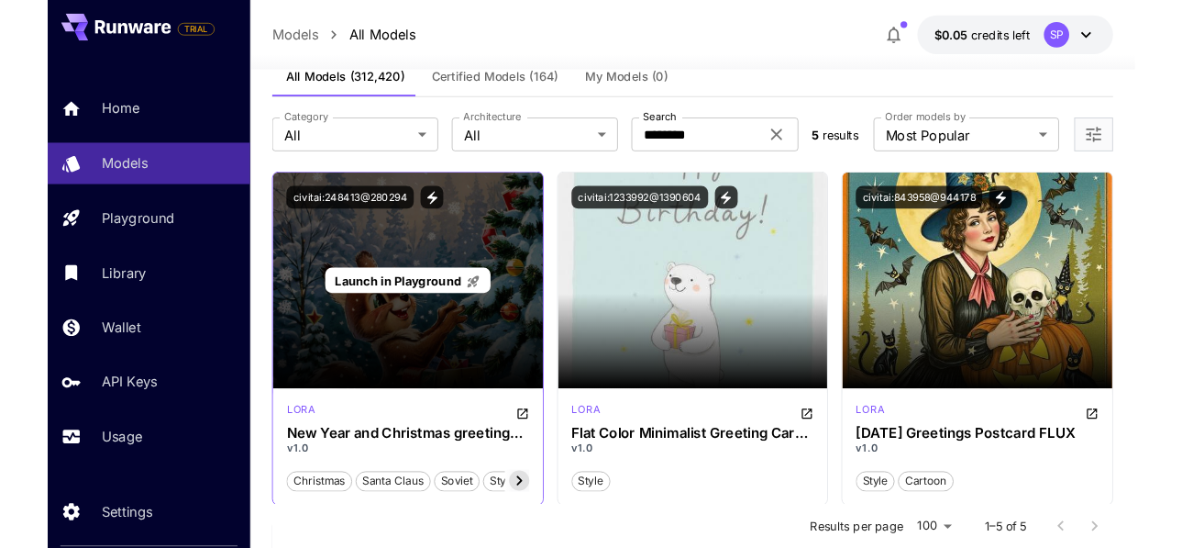
scroll to position [60, 0]
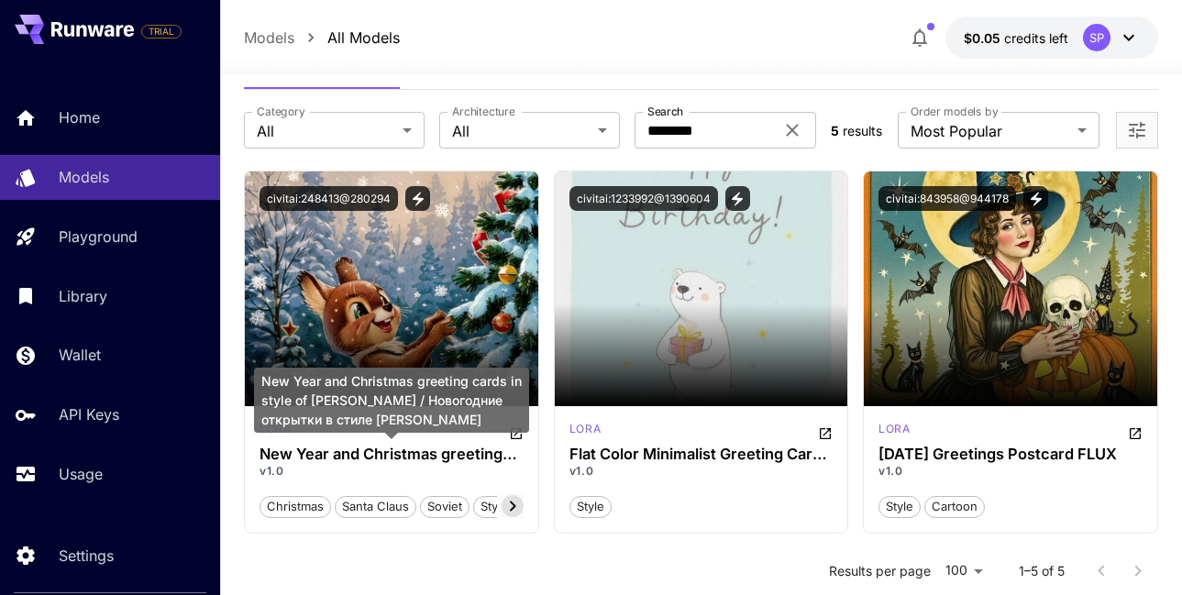
click at [515, 427] on div "New Year and Christmas greeting cards in style of Vladimir Zarubin / Новогодние…" at bounding box center [391, 400] width 275 height 65
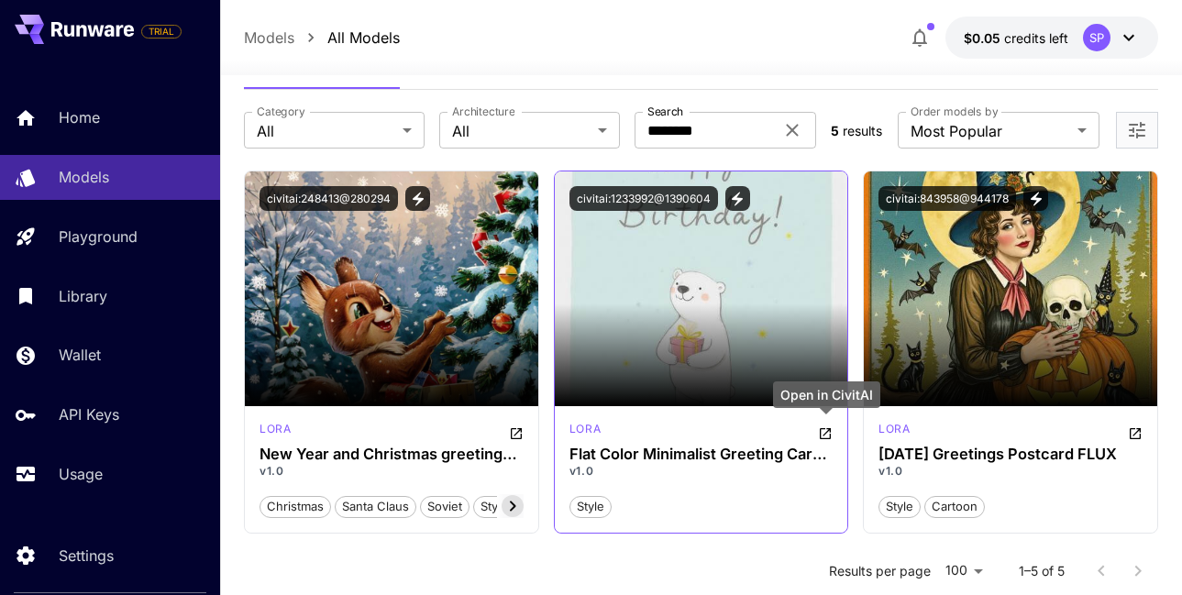
click at [825, 437] on icon "Open in CivitAI" at bounding box center [825, 433] width 15 height 15
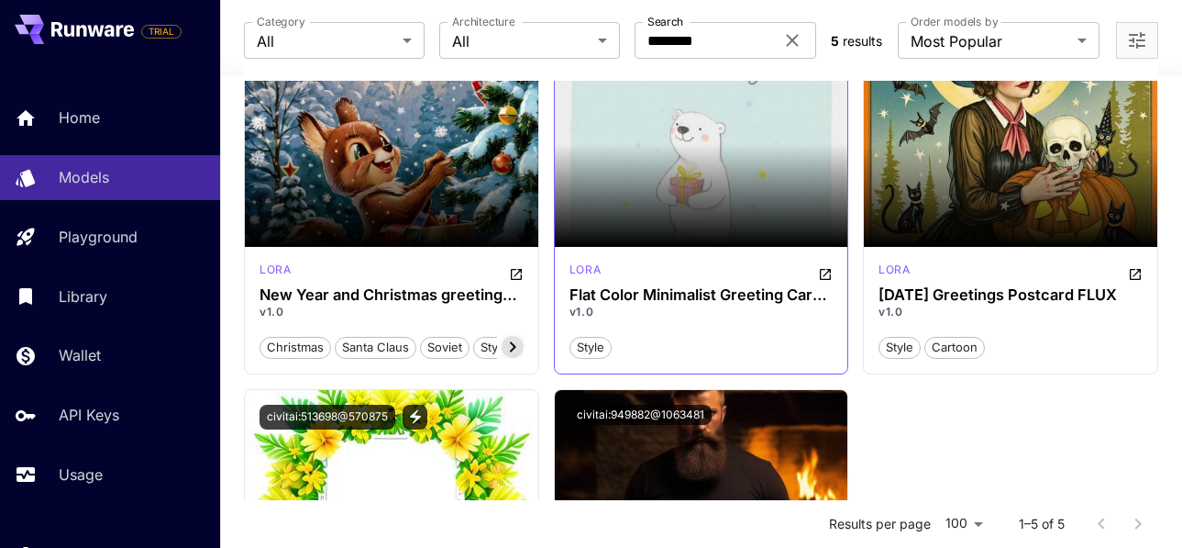
scroll to position [0, 0]
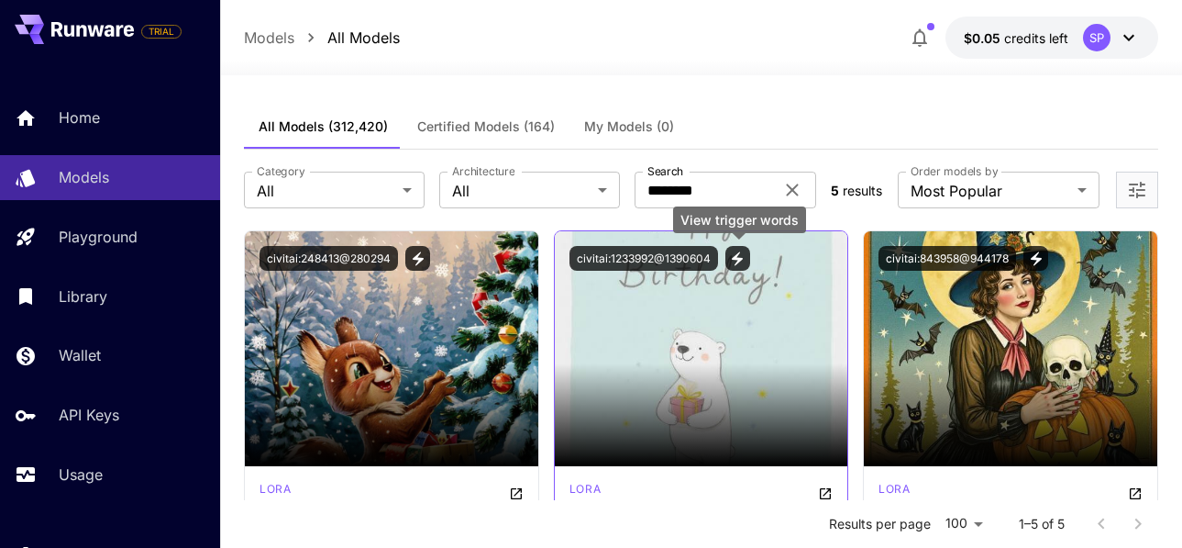
click at [738, 250] on icon "View trigger words" at bounding box center [737, 258] width 17 height 17
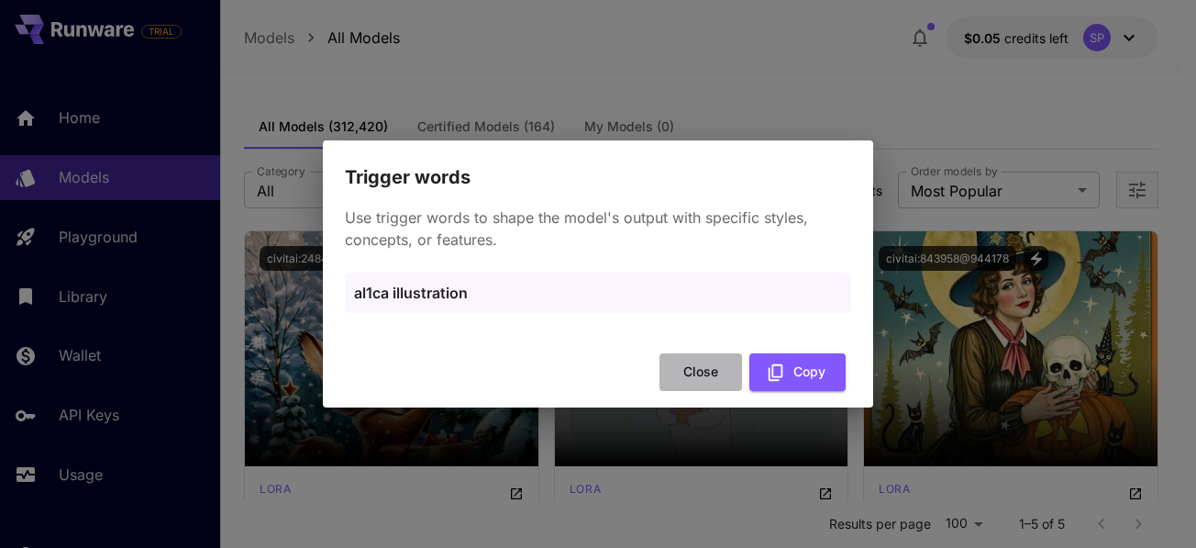
click at [703, 372] on button "Close" at bounding box center [700, 372] width 83 height 38
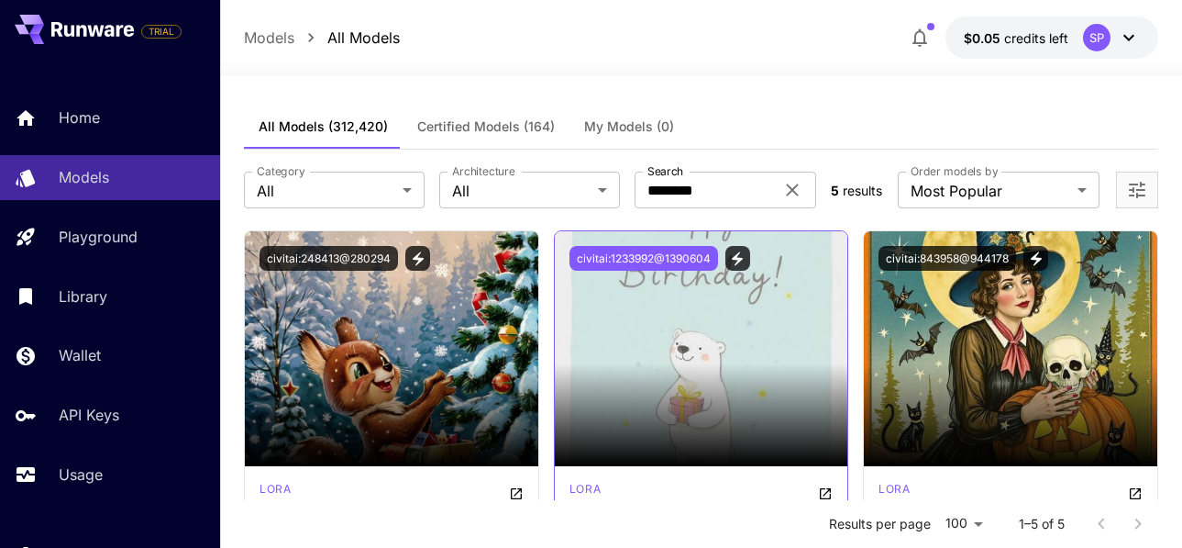
click at [691, 253] on button "civitai:1233992@1390604" at bounding box center [644, 258] width 149 height 25
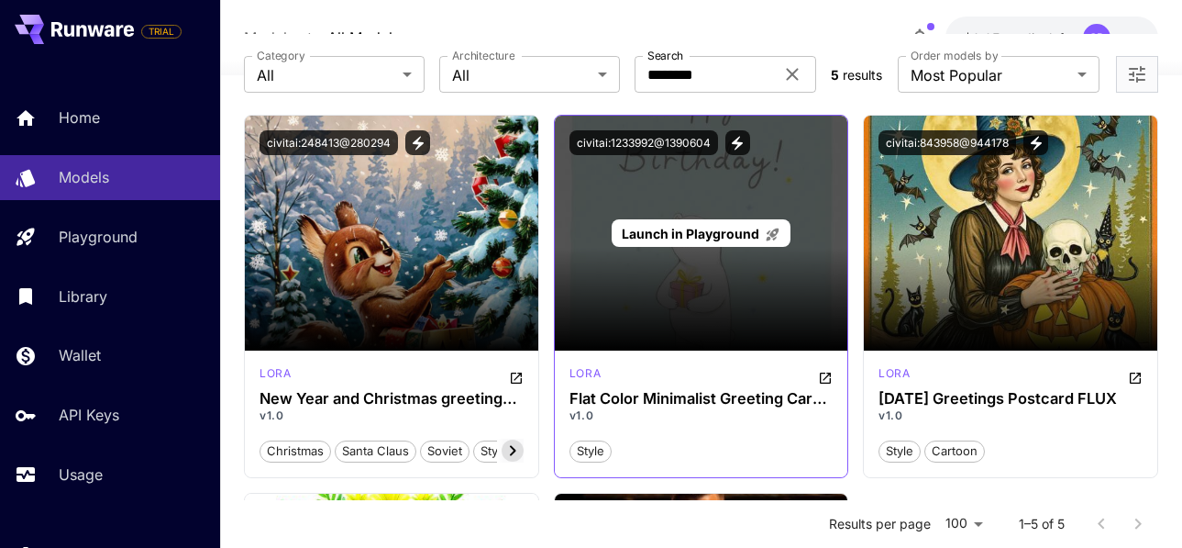
scroll to position [112, 0]
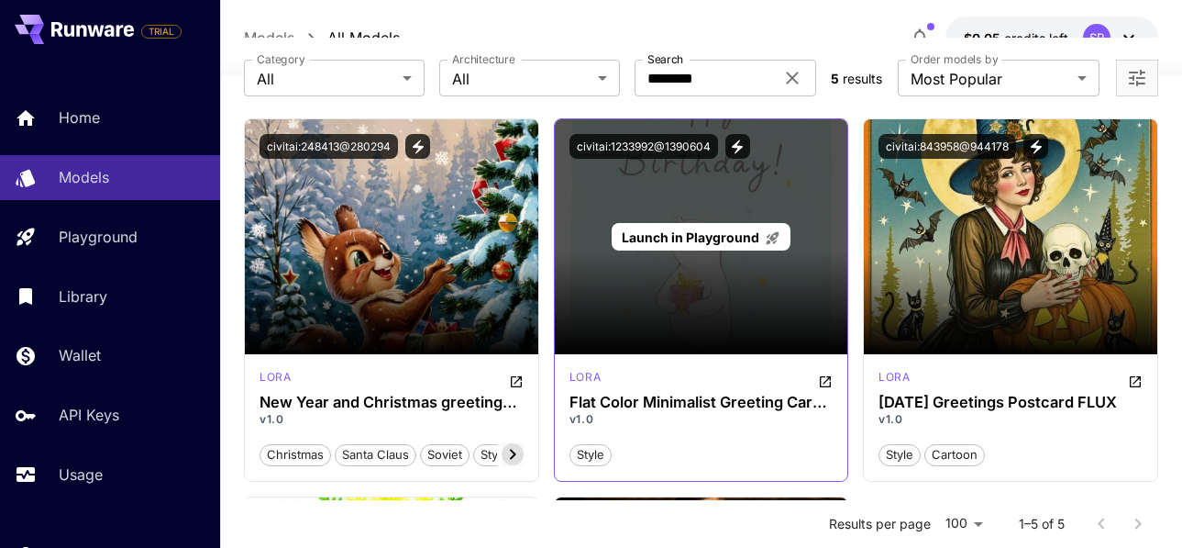
click at [670, 247] on div "Launch in Playground" at bounding box center [701, 237] width 179 height 28
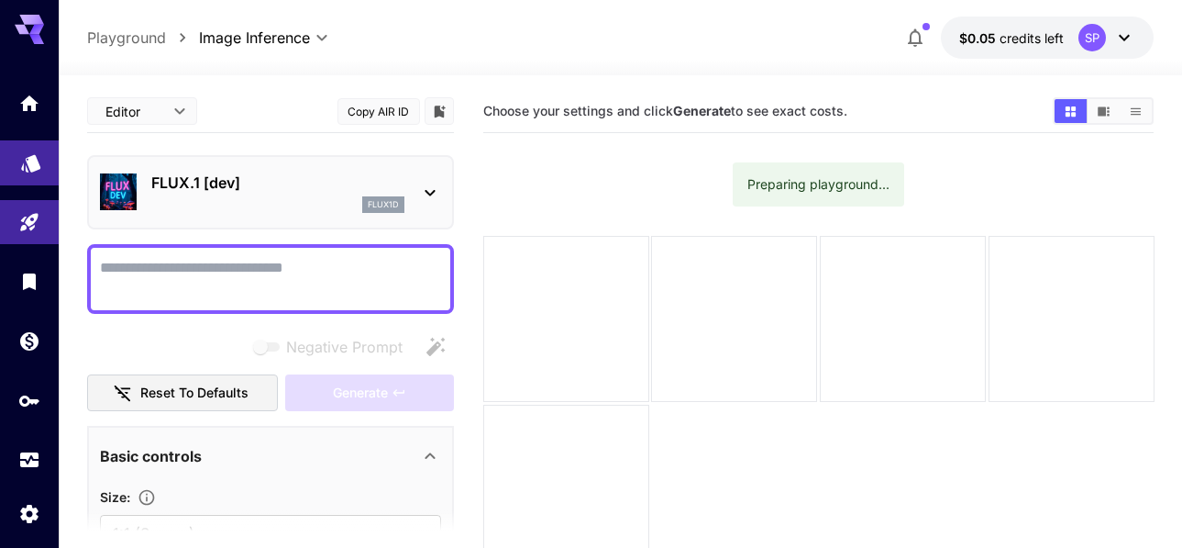
click at [29, 145] on link at bounding box center [29, 162] width 59 height 45
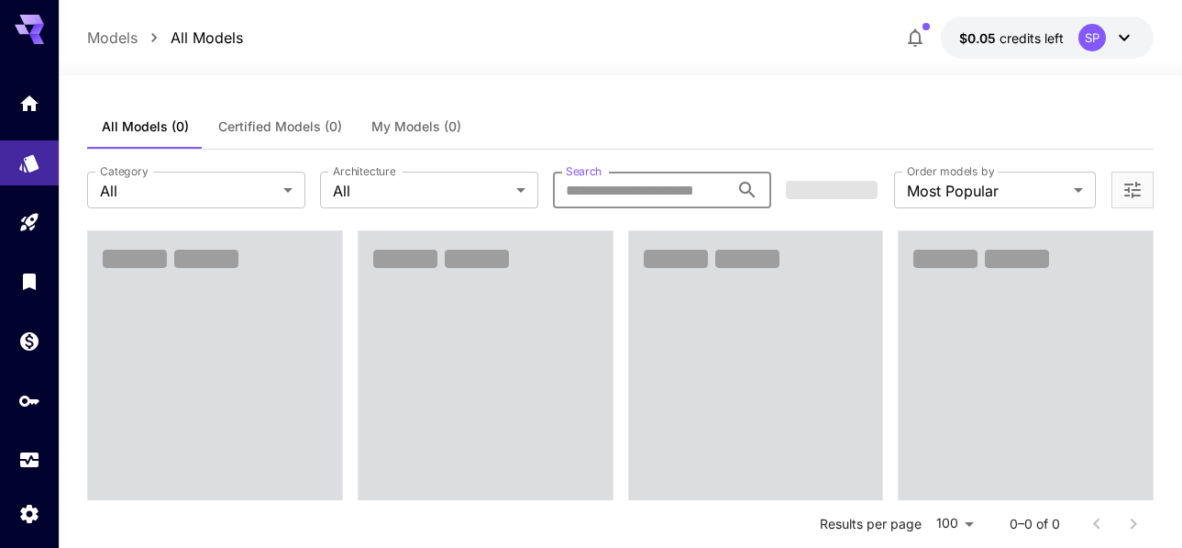
click at [665, 190] on input "Search" at bounding box center [641, 190] width 176 height 37
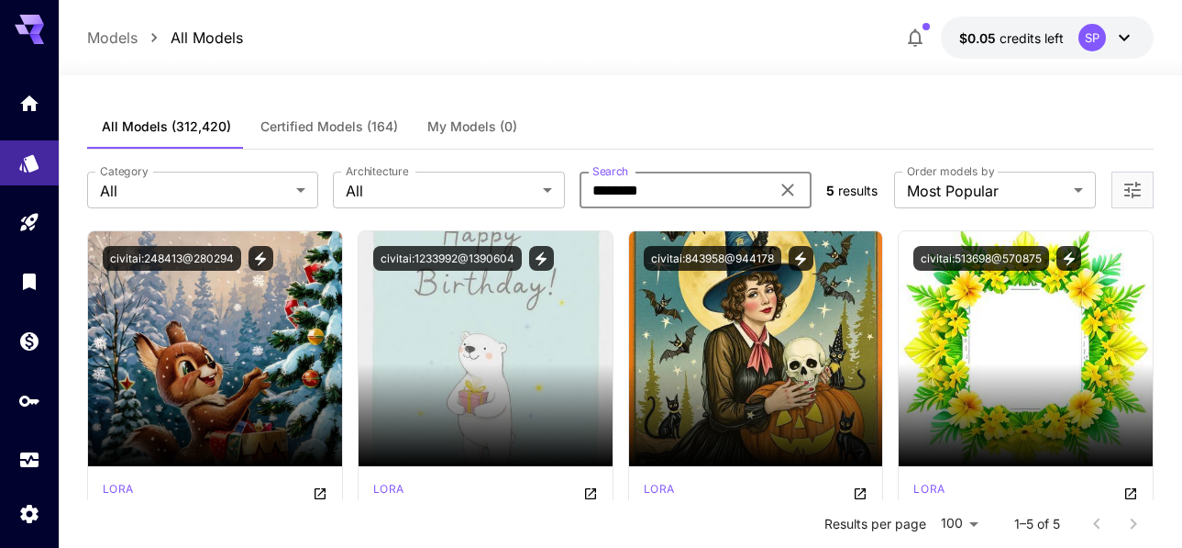
type input "********"
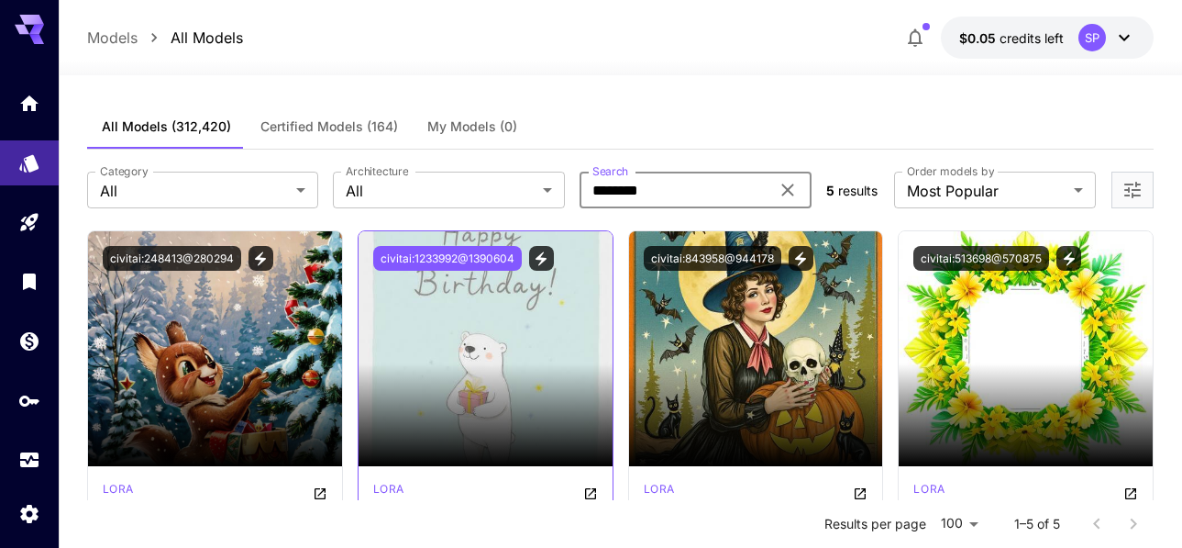
click at [500, 257] on button "civitai:1233992@1390604" at bounding box center [447, 258] width 149 height 25
